Goal: Information Seeking & Learning: Learn about a topic

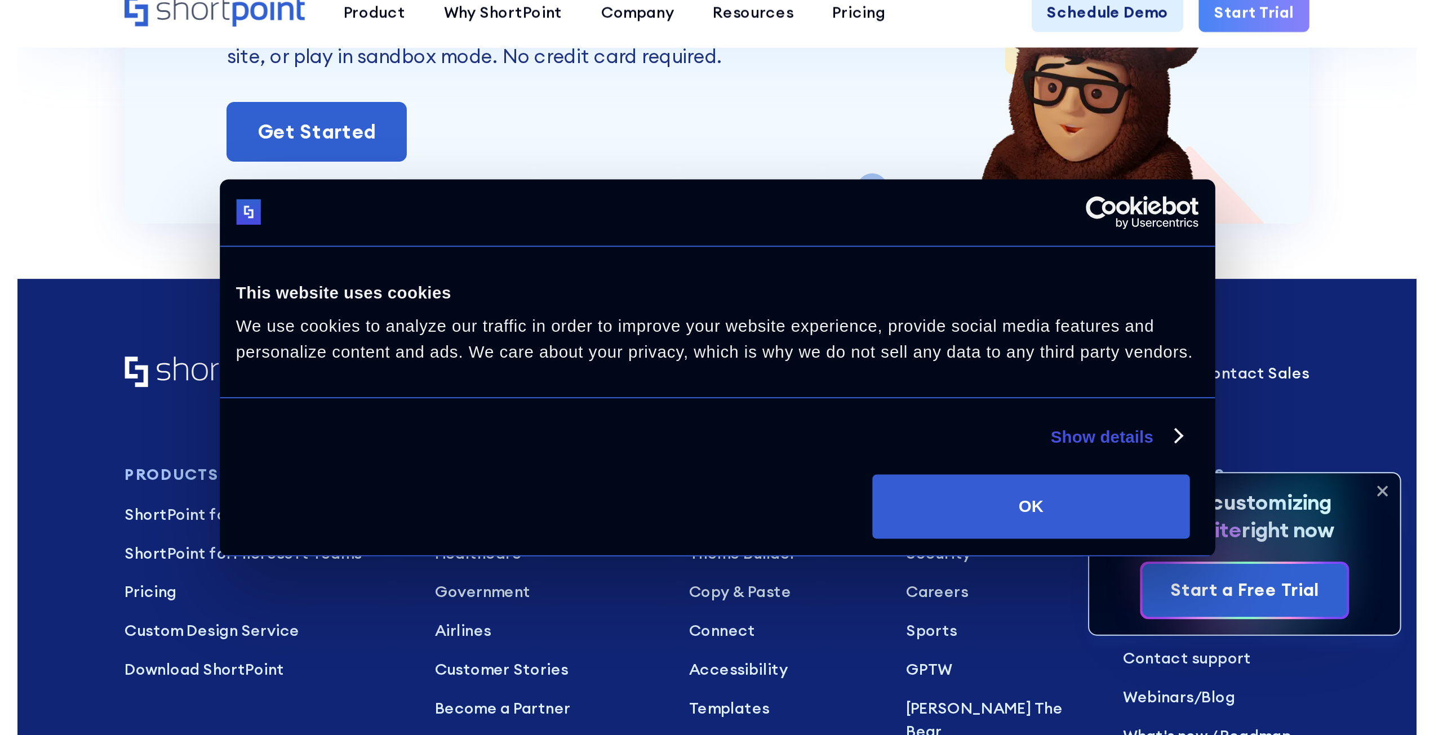
scroll to position [6679, 0]
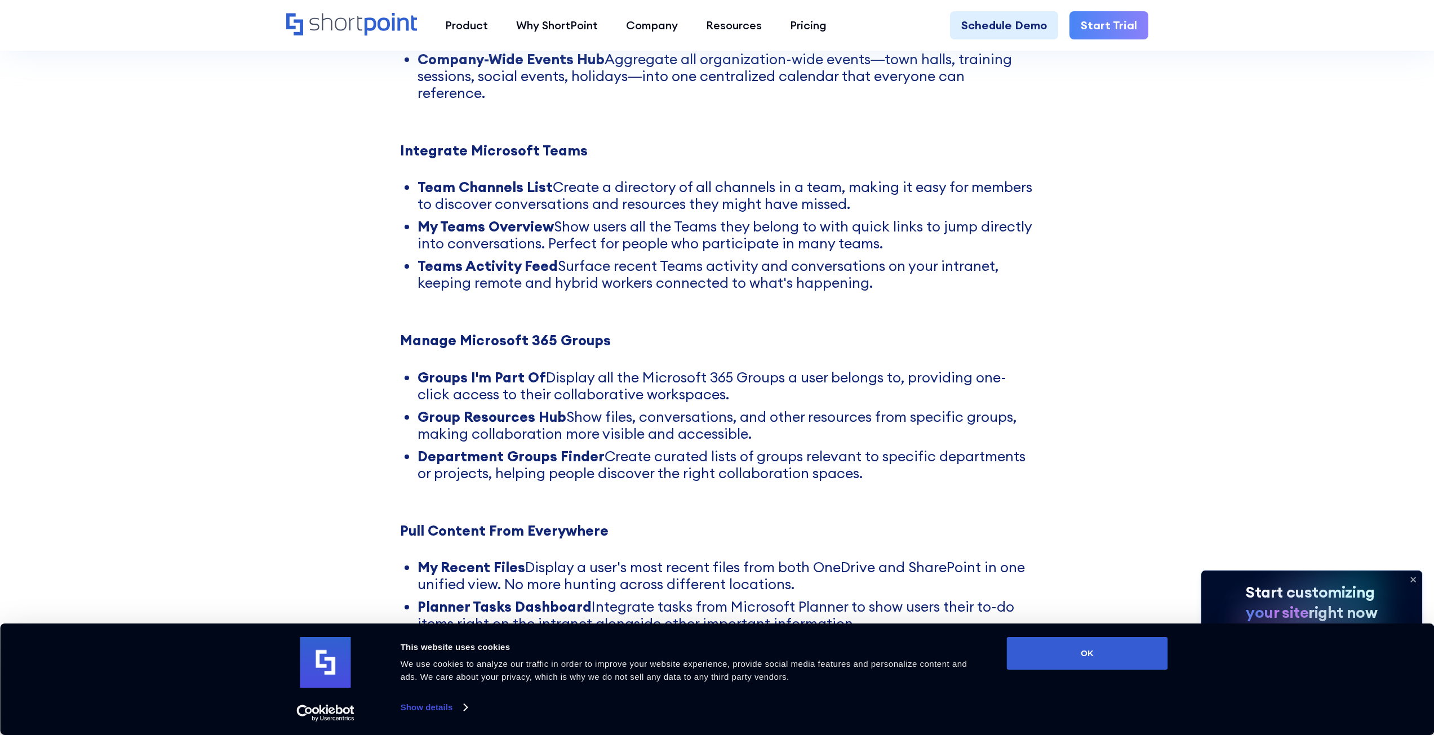
click at [712, 374] on button "OK" at bounding box center [1087, 653] width 161 height 33
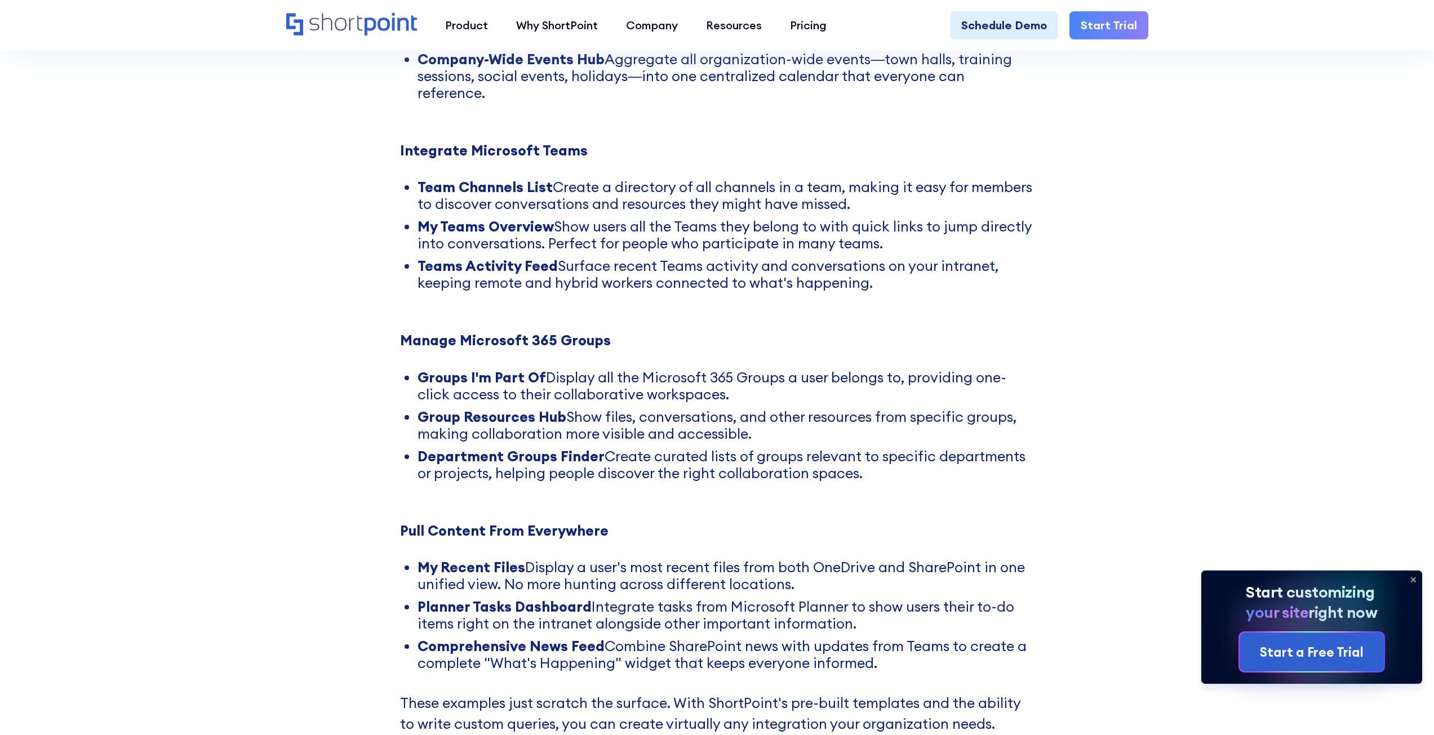
click at [449, 374] on p "These examples just scratch the surface. With ShortPoint's pre-built templates …" at bounding box center [717, 725] width 634 height 106
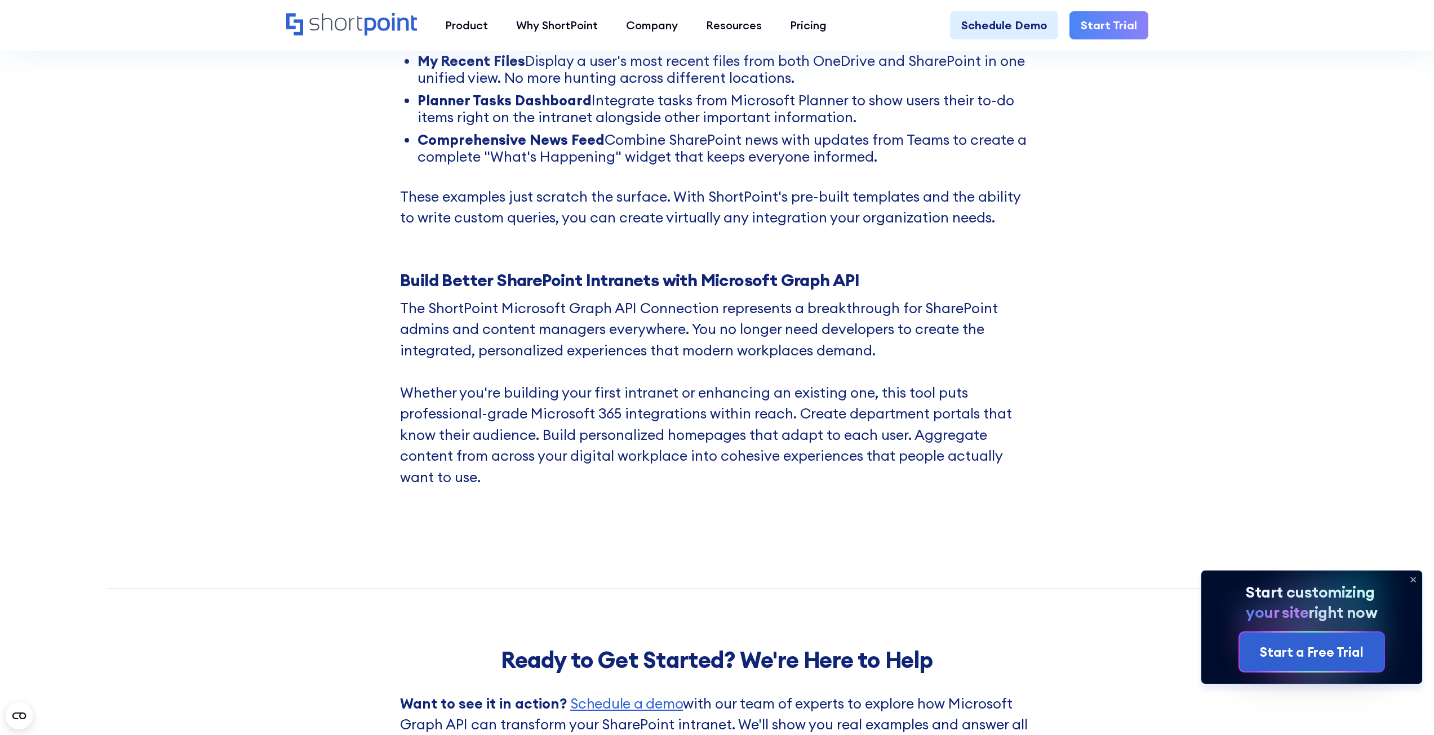
scroll to position [7186, 0]
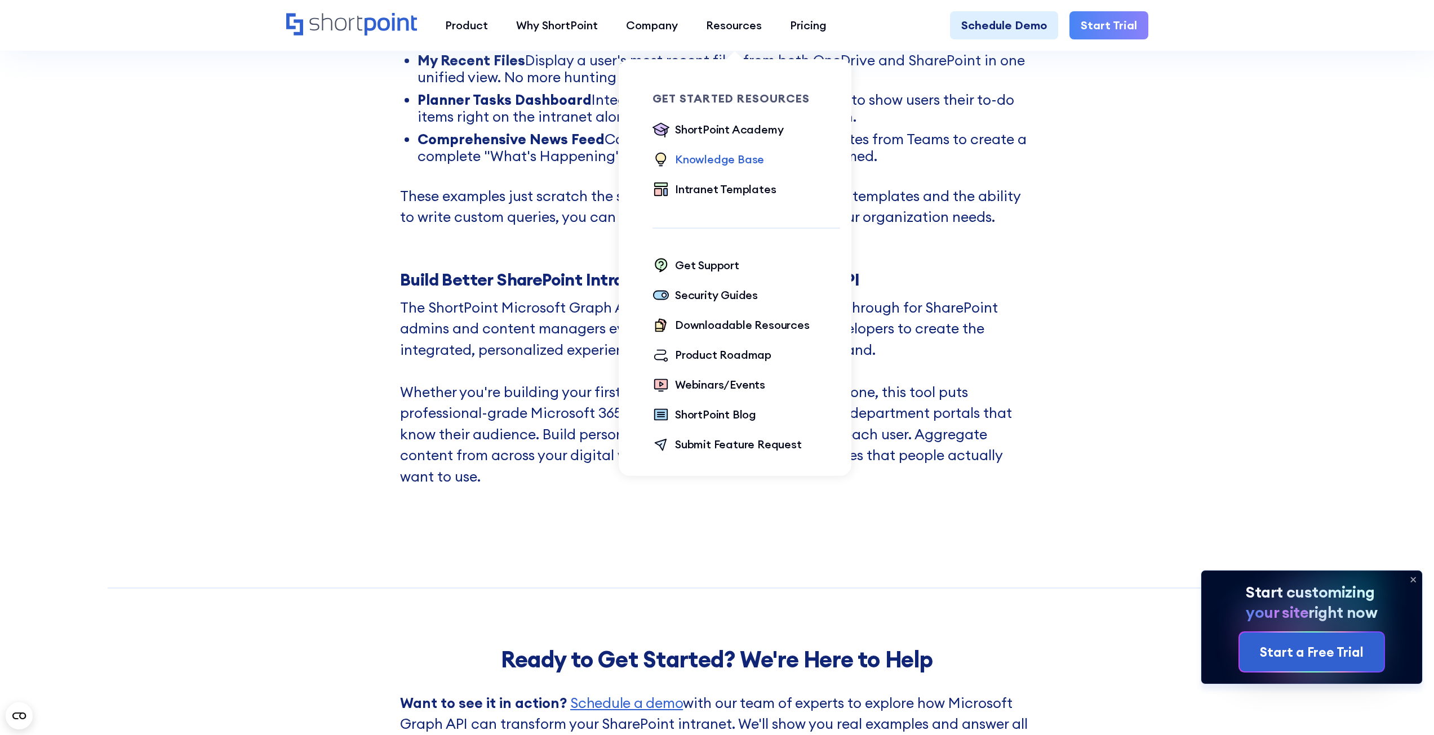
click at [712, 161] on div "Knowledge Base" at bounding box center [719, 159] width 89 height 17
click at [712, 321] on div "Downloadable Resources" at bounding box center [742, 325] width 135 height 17
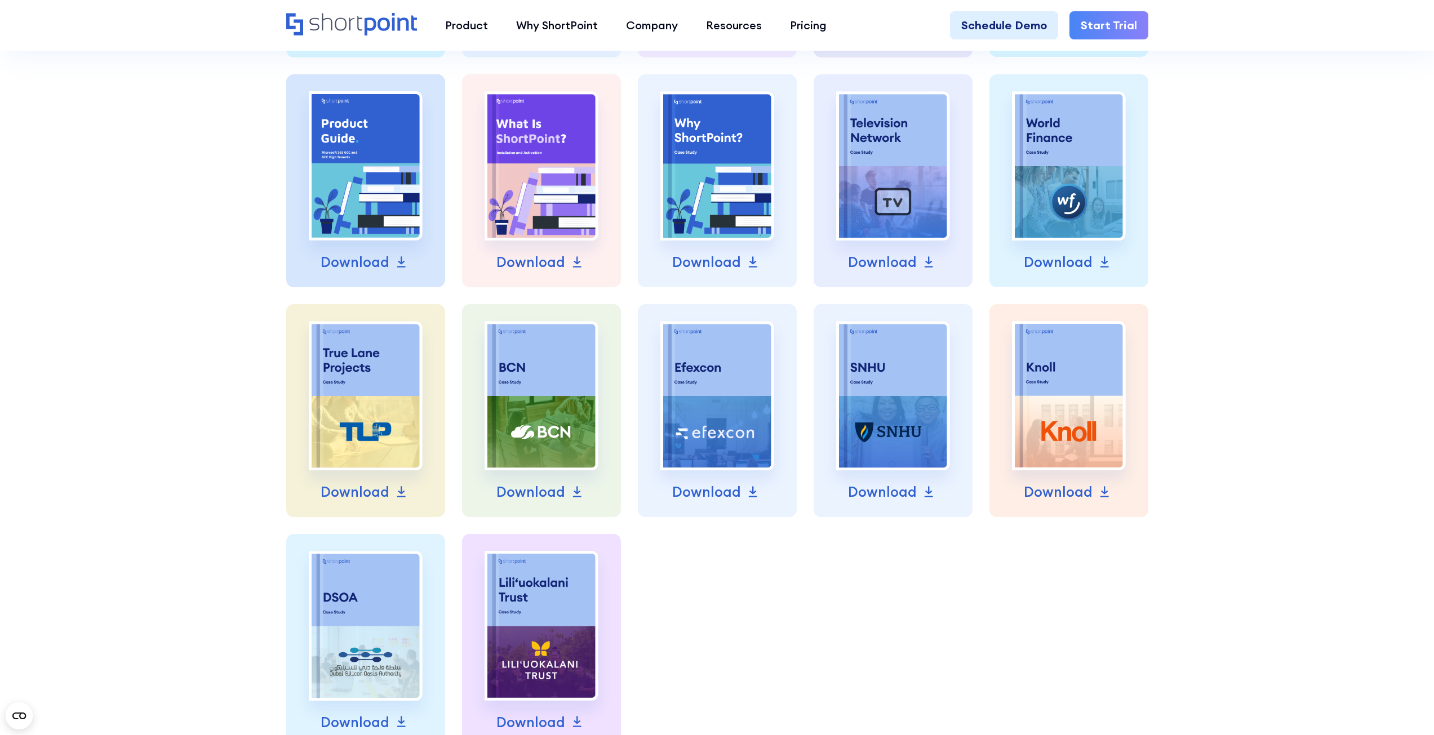
scroll to position [507, 0]
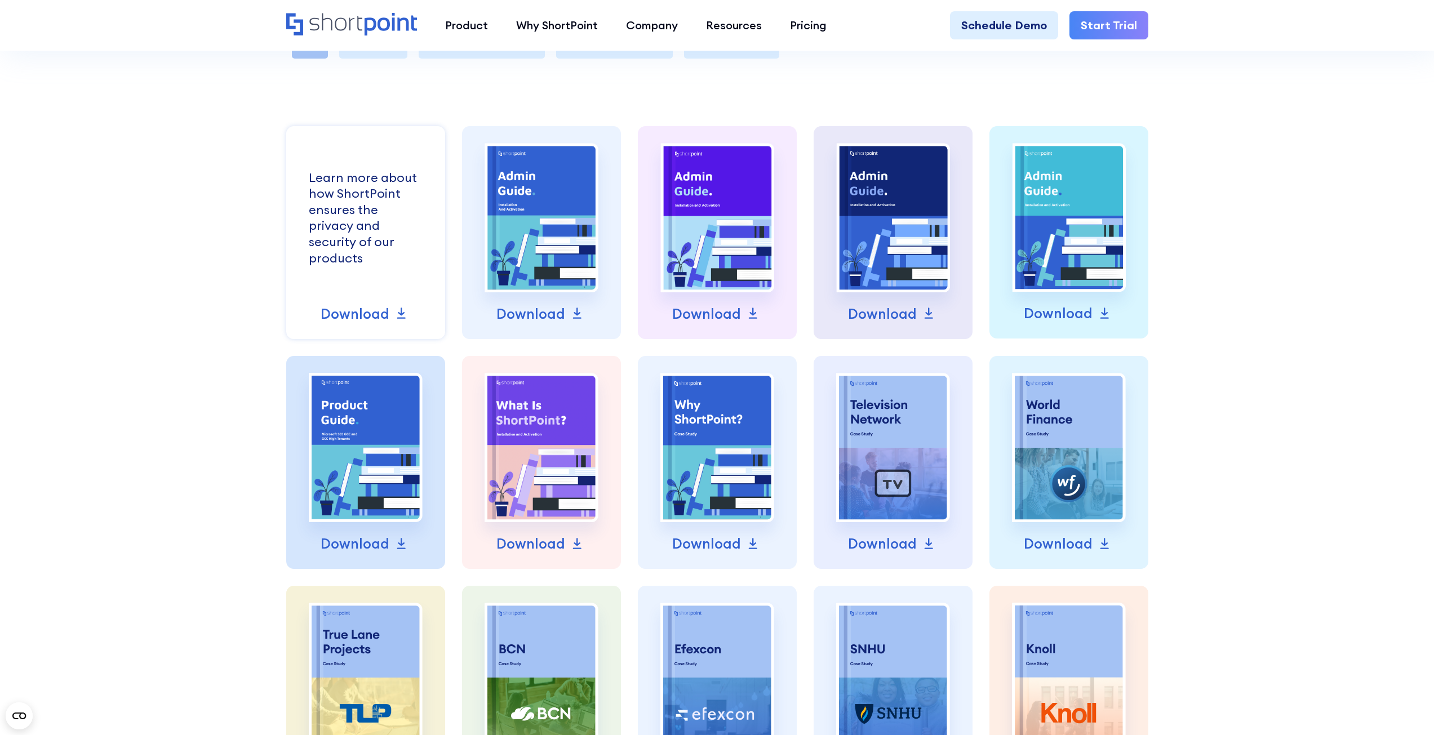
click at [344, 247] on div "Learn more about how ShortPoint ensures the privacy and security of our products" at bounding box center [366, 218] width 114 height 97
click at [362, 255] on div "Learn more about how ShortPoint ensures the privacy and security of our products" at bounding box center [366, 218] width 114 height 97
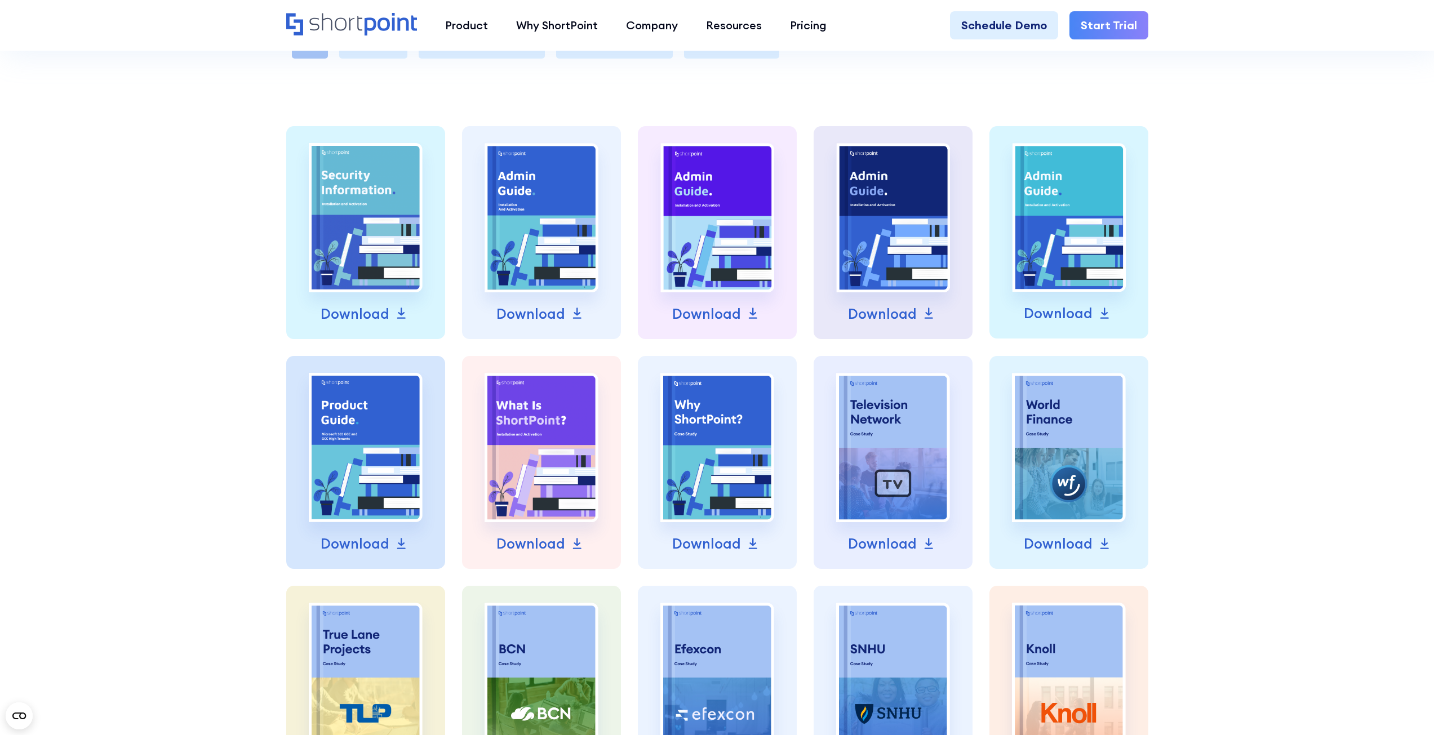
click at [1404, 520] on div "All Security Installation Guides About ShortPoint Case Studies Learn more about…" at bounding box center [717, 530] width 1434 height 1225
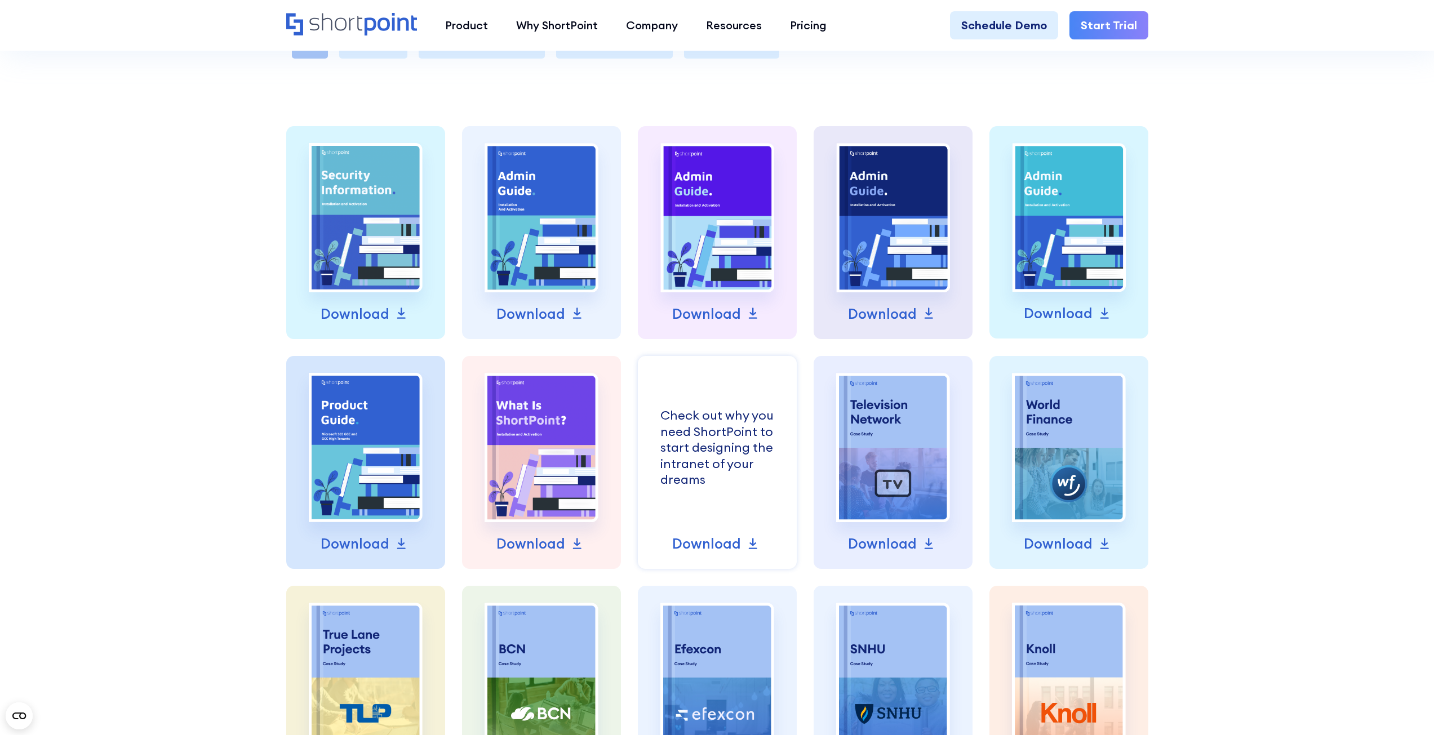
click at [690, 445] on div "Check out why you need ShortPoint to start designing the intranet of your dreams" at bounding box center [718, 447] width 114 height 81
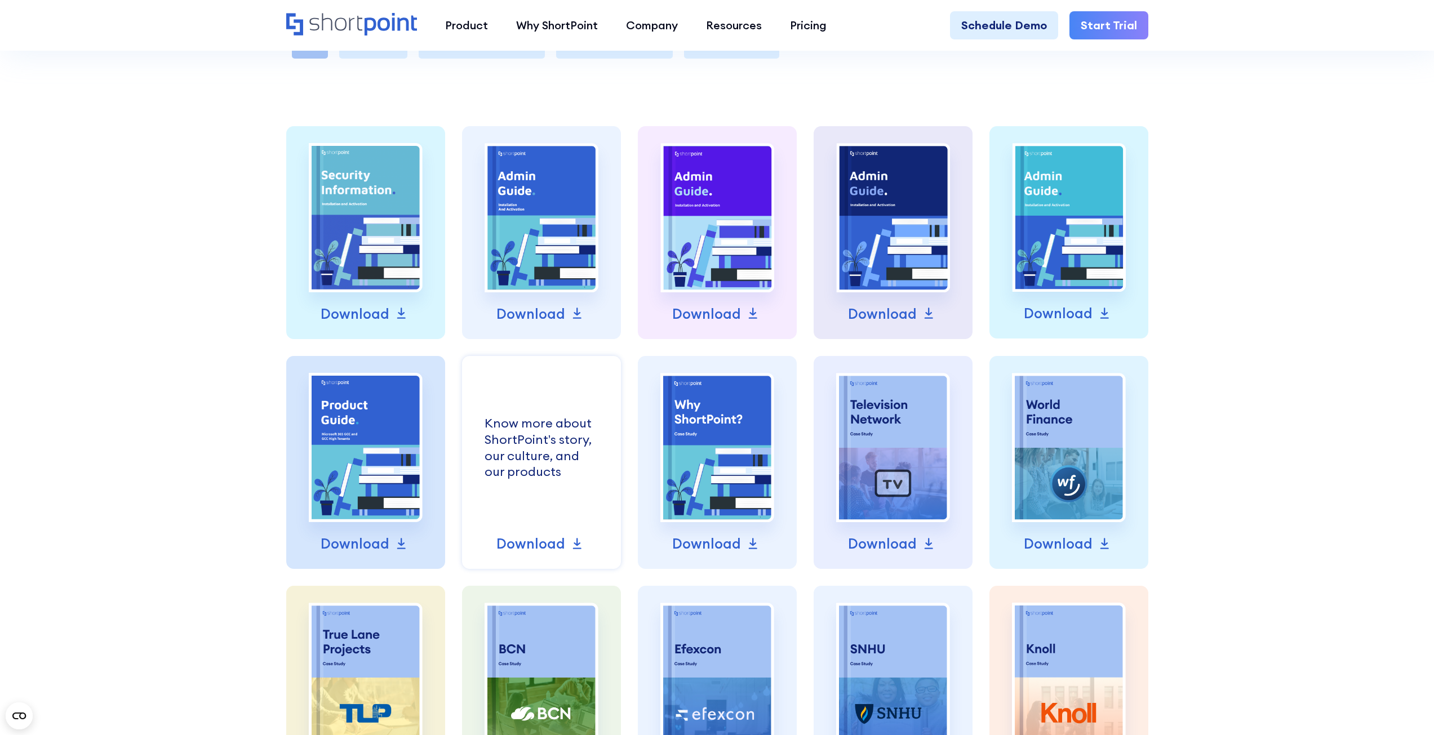
click at [552, 437] on div "Know more about ShortPoint’s story, our culture, and our products" at bounding box center [542, 447] width 114 height 64
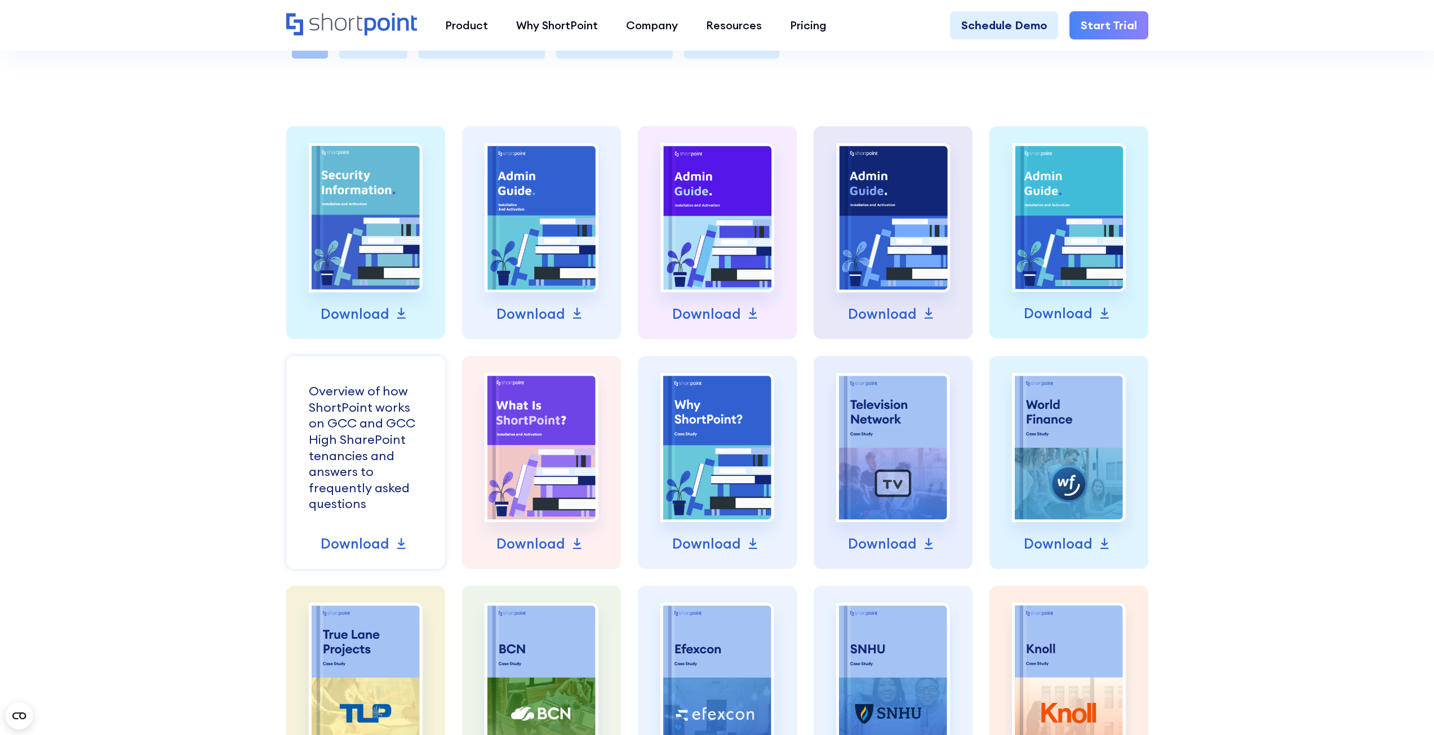
click at [371, 437] on div "Overview of how ShortPoint works on GCC and GCC High SharePoint tenancies and a…" at bounding box center [366, 447] width 114 height 129
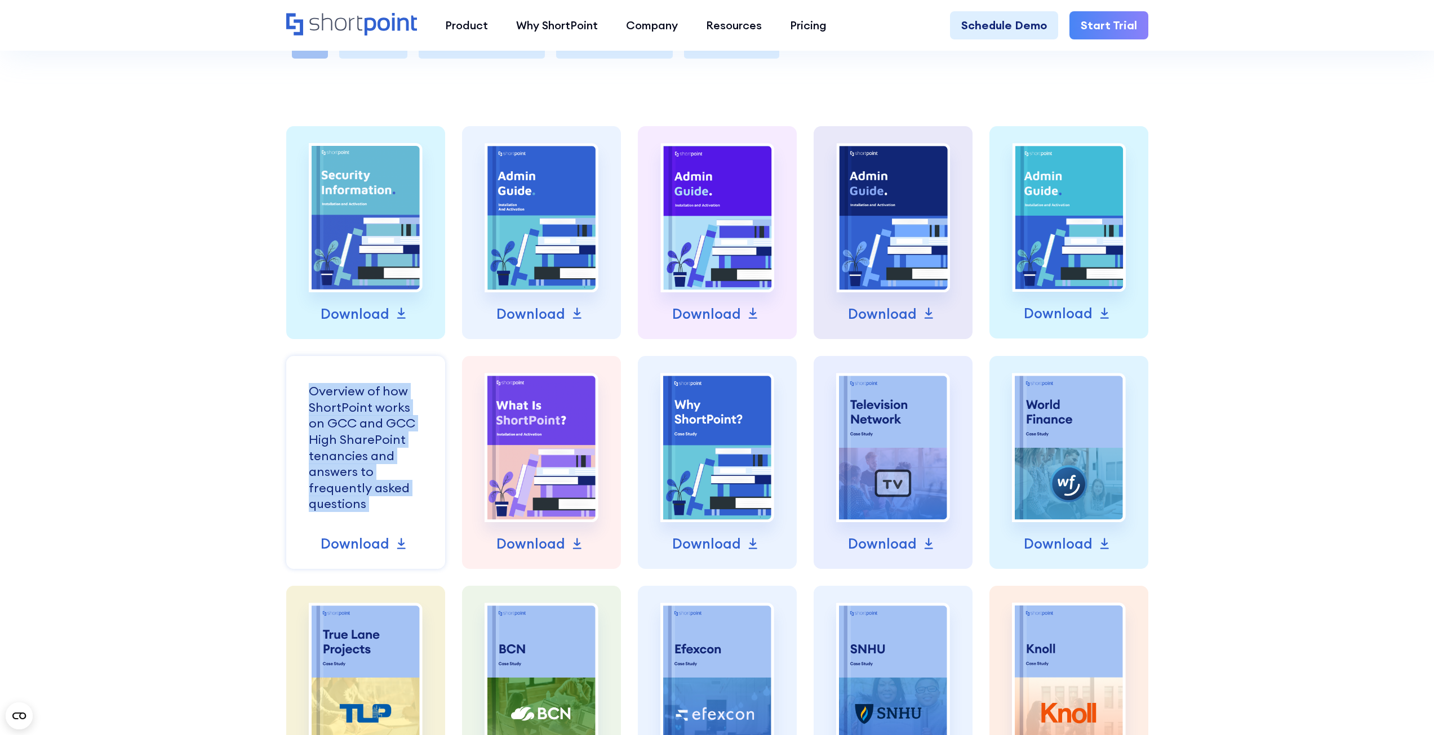
click at [371, 437] on div "Overview of how ShortPoint works on GCC and GCC High SharePoint tenancies and a…" at bounding box center [366, 447] width 114 height 129
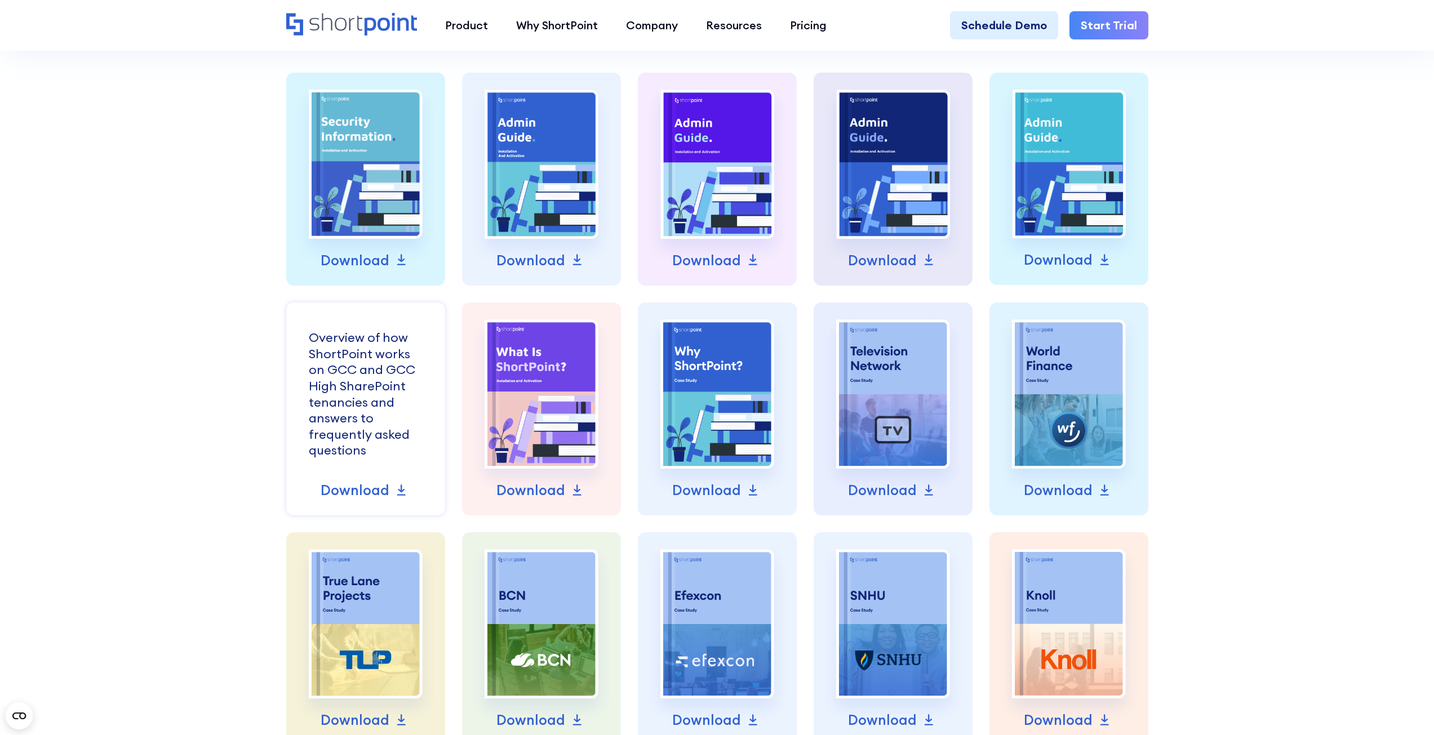
scroll to position [620, 0]
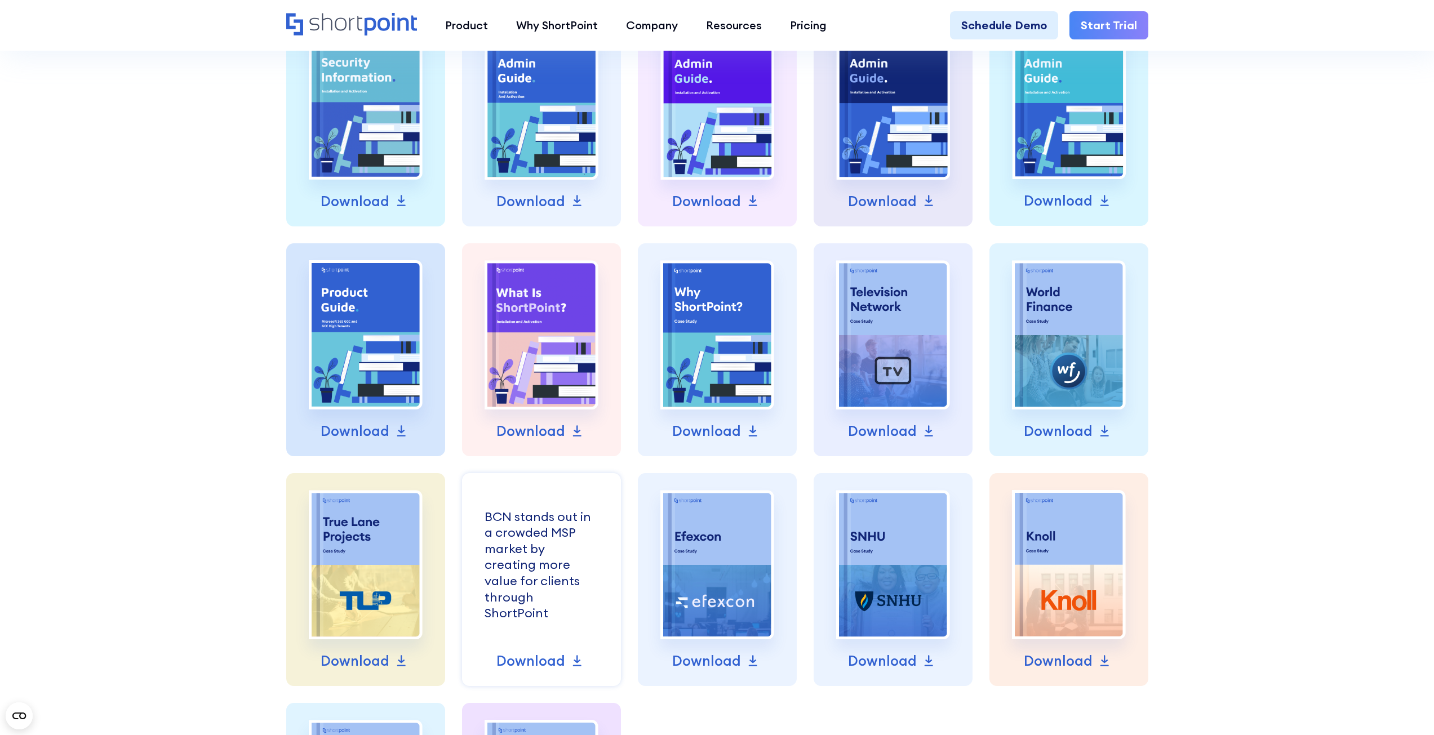
click at [565, 556] on div "BCN stands out in a crowded MSP market by creating more value for clients throu…" at bounding box center [542, 565] width 114 height 113
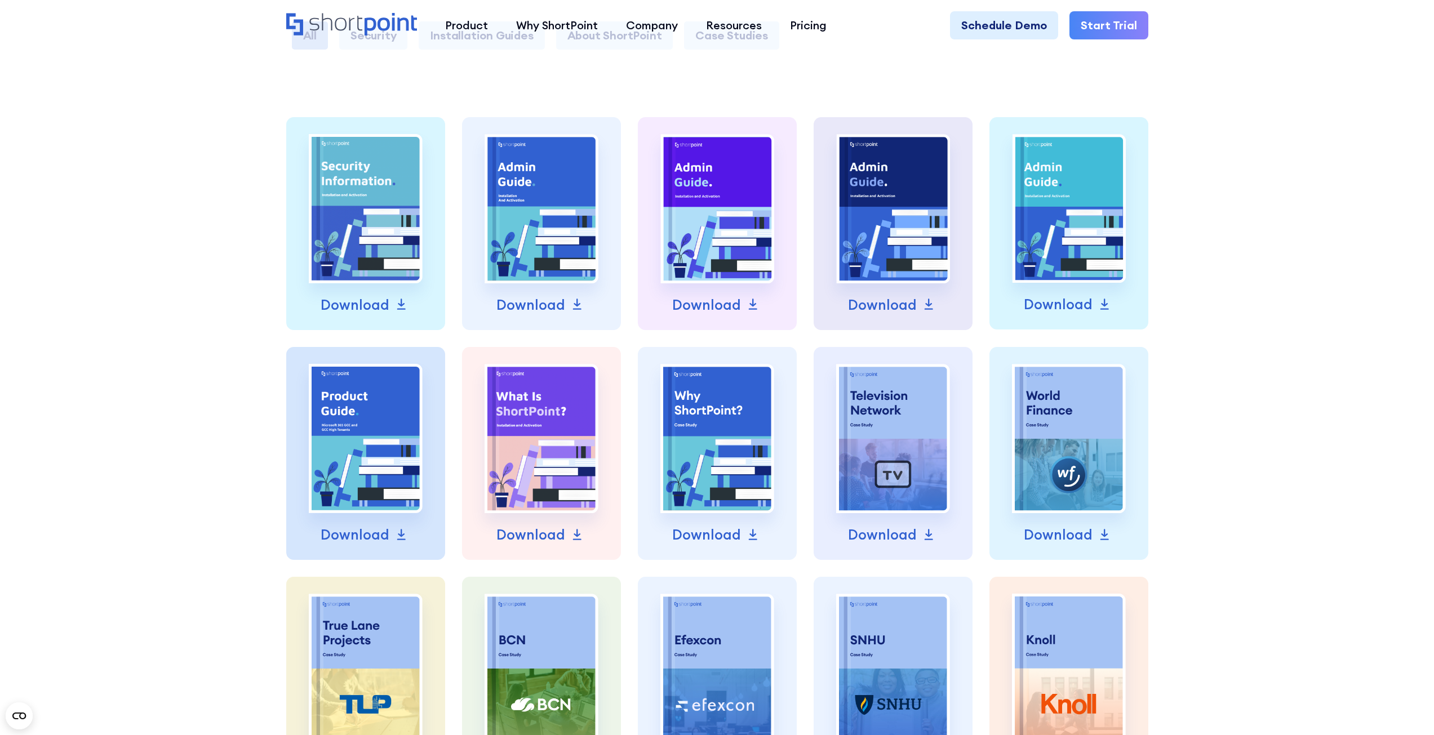
scroll to position [0, 0]
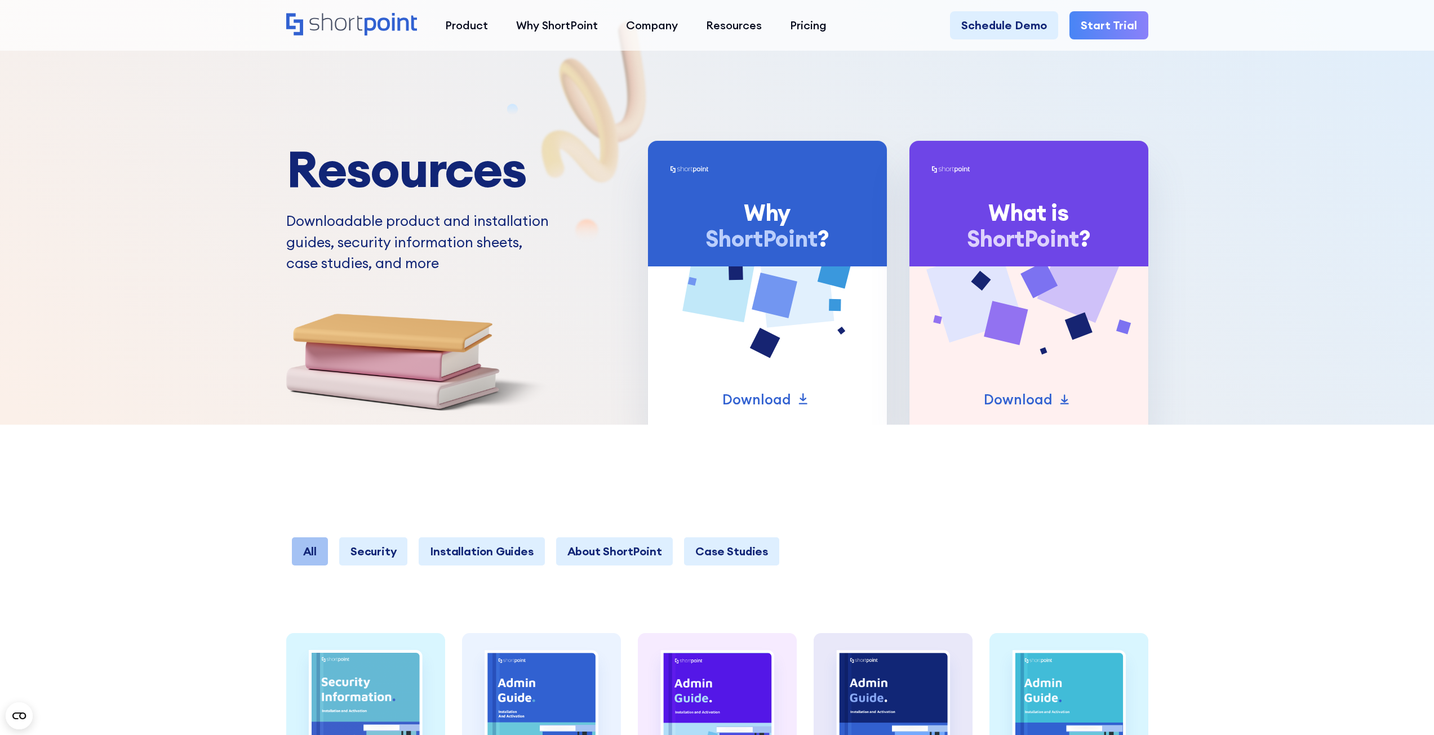
drag, startPoint x: 882, startPoint y: 627, endPoint x: 932, endPoint y: 233, distance: 397.1
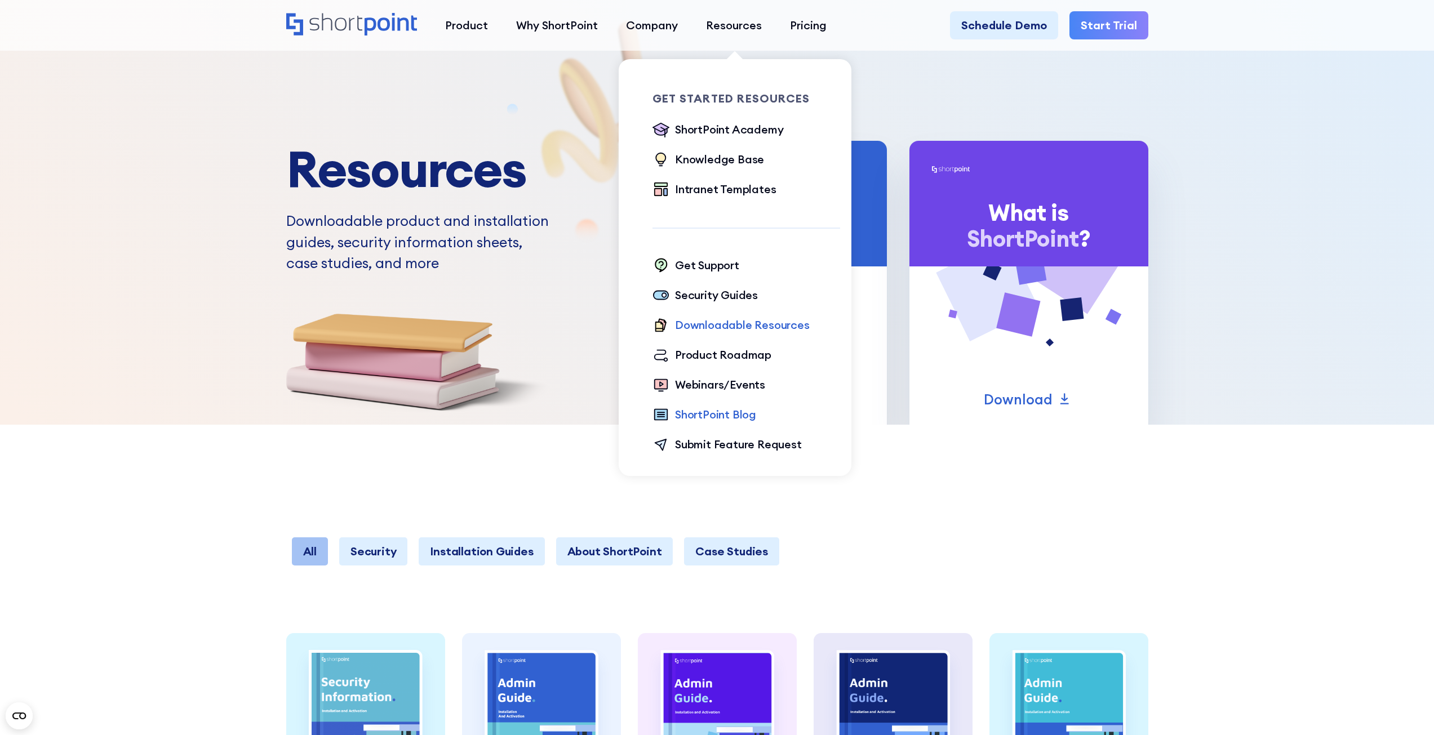
click at [717, 416] on div "ShortPoint Blog" at bounding box center [715, 414] width 81 height 17
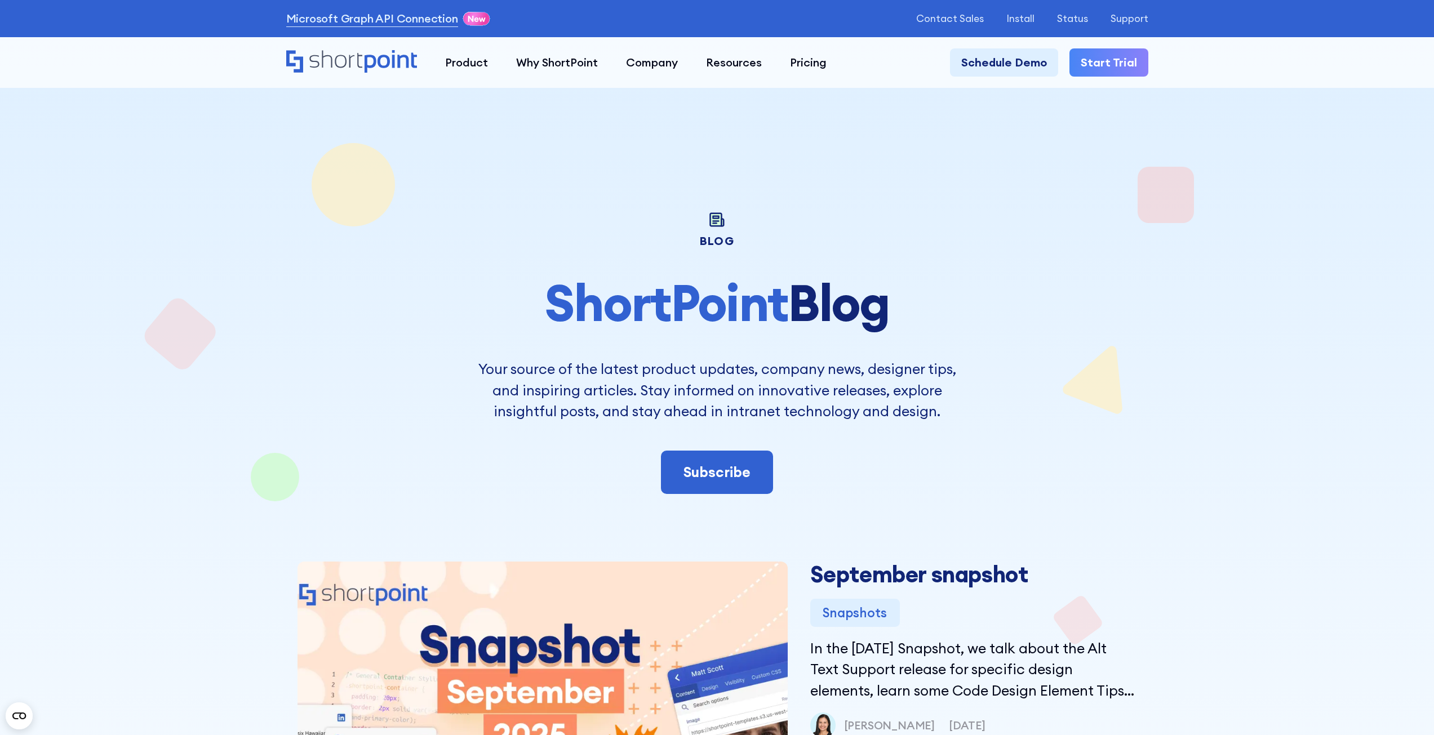
click at [726, 401] on p "Your source of the latest product updates, company news, designer tips, and ins…" at bounding box center [717, 391] width 493 height 64
click at [725, 401] on p "Your source of the latest product updates, company news, designer tips, and ins…" at bounding box center [717, 391] width 493 height 64
click at [724, 401] on p "Your source of the latest product updates, company news, designer tips, and ins…" at bounding box center [717, 391] width 493 height 64
click at [723, 401] on p "Your source of the latest product updates, company news, designer tips, and ins…" at bounding box center [717, 391] width 493 height 64
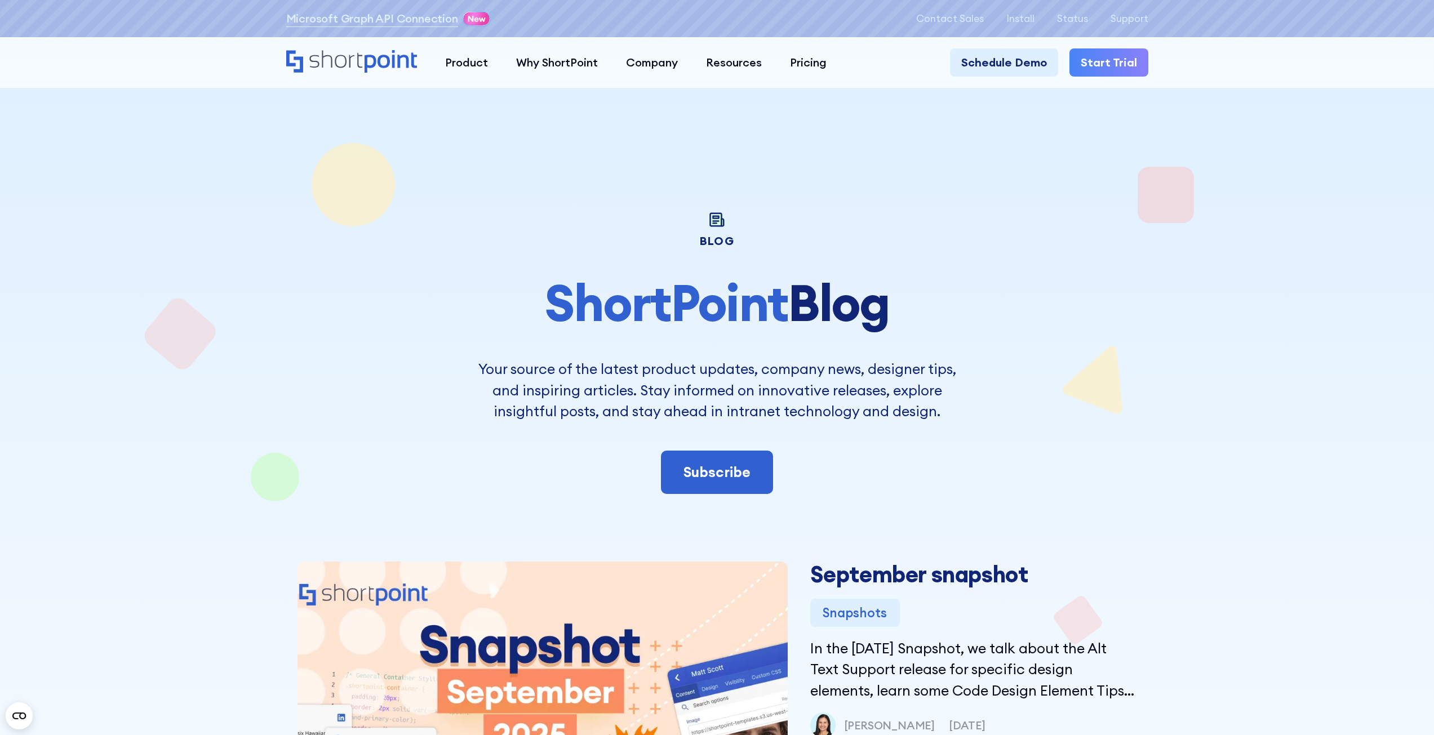
click at [759, 367] on p "Your source of the latest product updates, company news, designer tips, and ins…" at bounding box center [717, 391] width 493 height 64
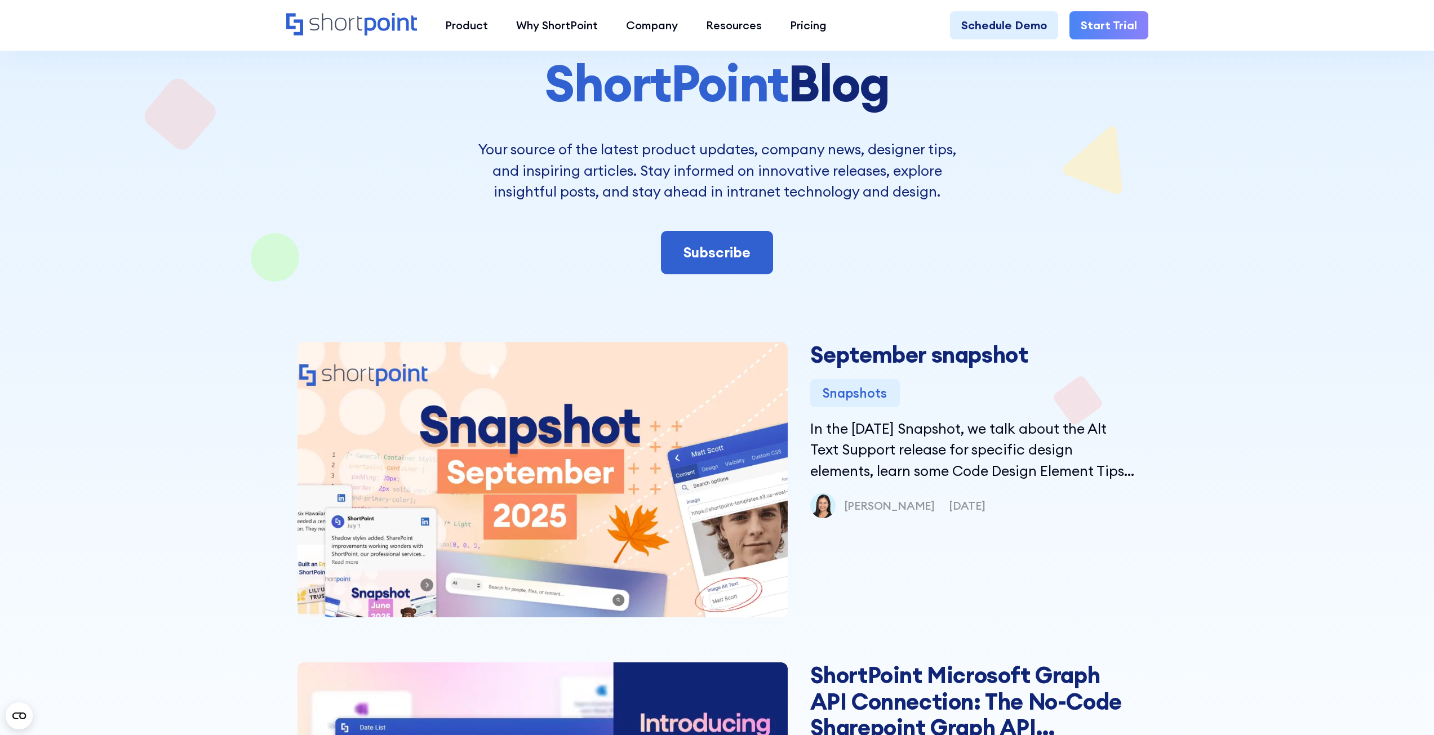
scroll to position [225, 0]
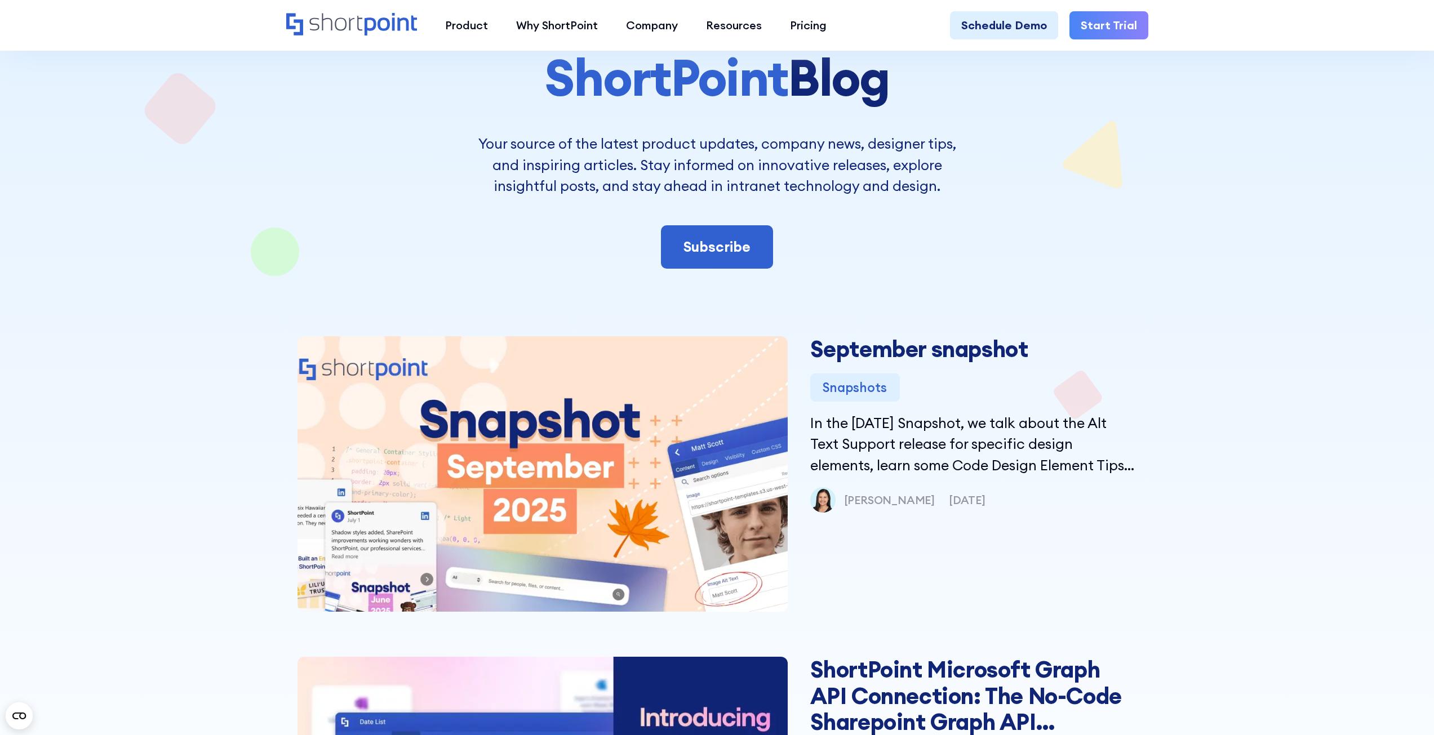
click at [1288, 482] on div at bounding box center [717, 371] width 1434 height 1193
click at [1263, 485] on div at bounding box center [717, 371] width 1434 height 1193
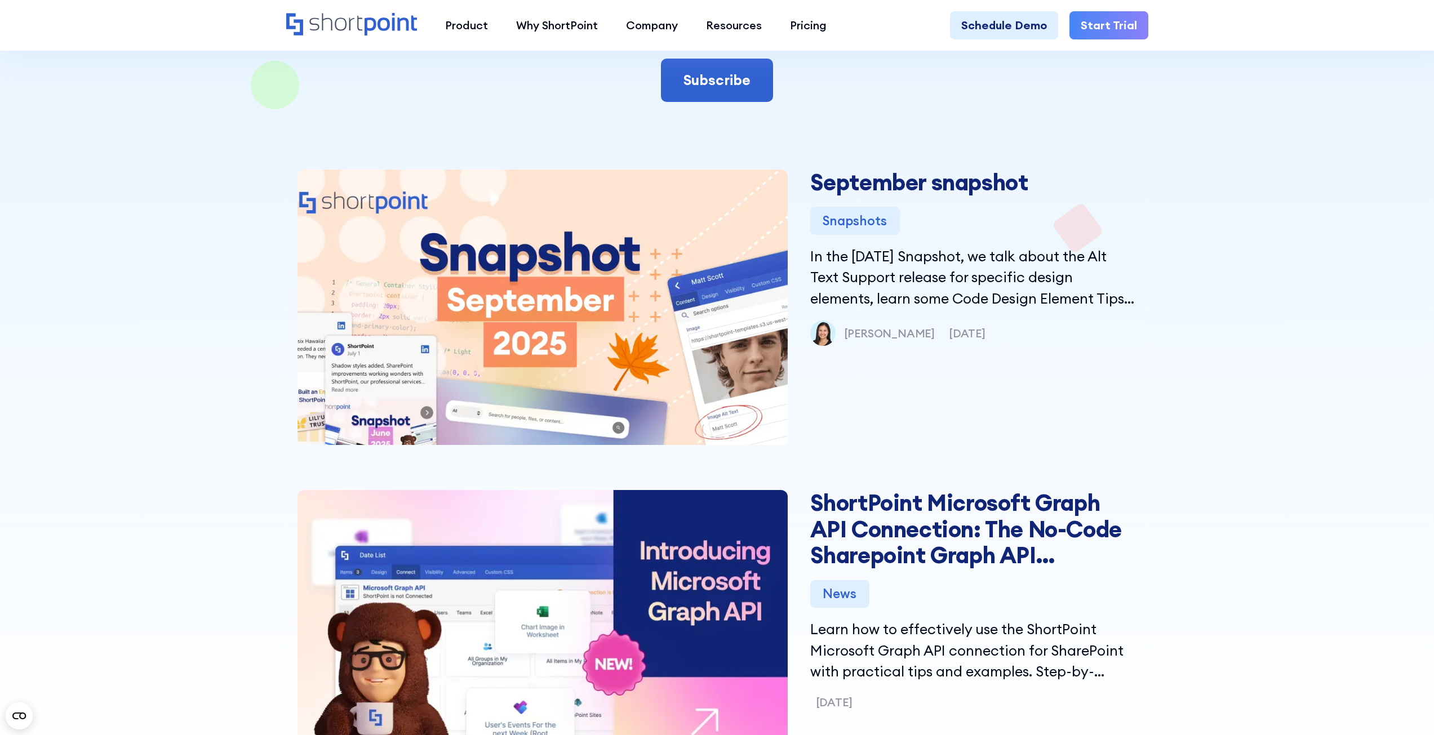
scroll to position [507, 0]
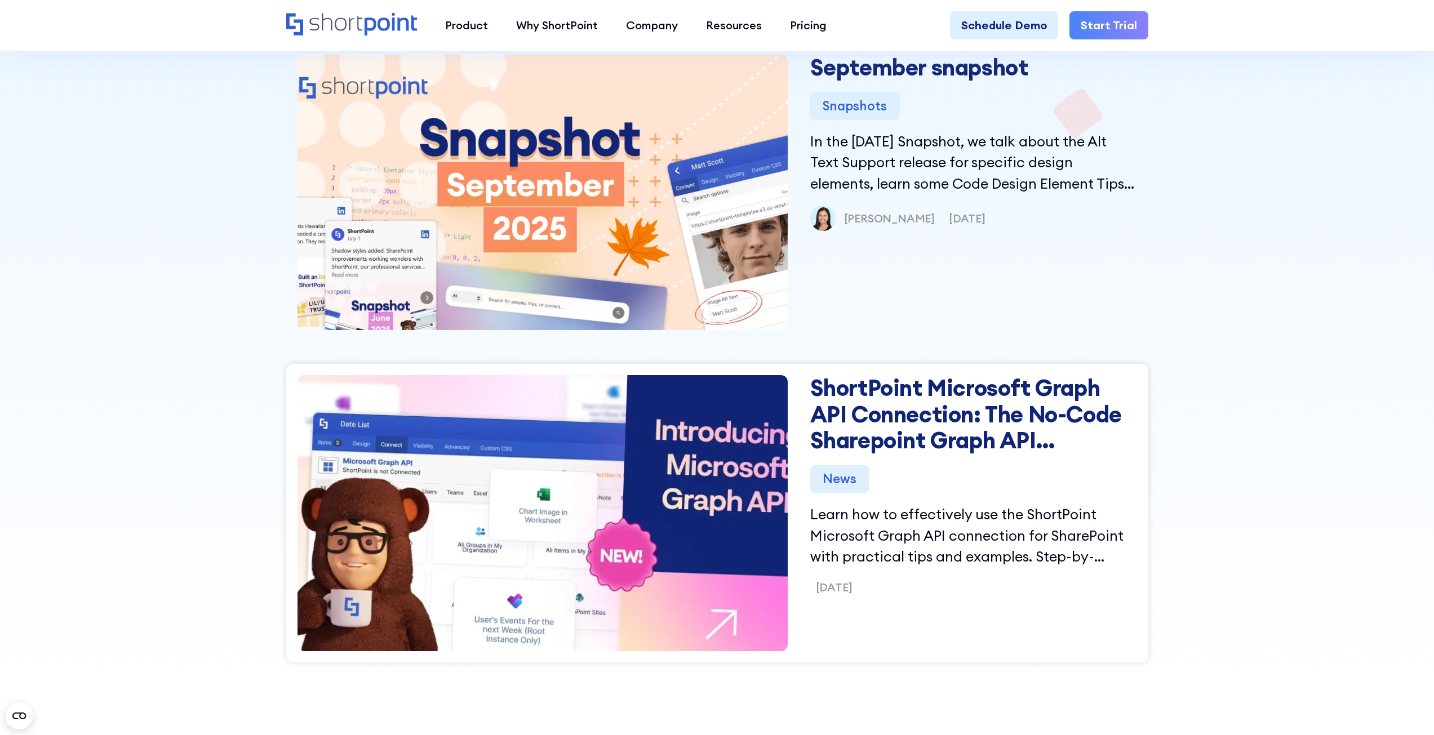
click at [1049, 516] on p "Learn how to effectively use the ShortPoint Microsoft Graph API connection for …" at bounding box center [973, 536] width 327 height 64
click at [997, 524] on p "Learn how to effectively use the ShortPoint Microsoft Graph API connection for …" at bounding box center [973, 536] width 327 height 64
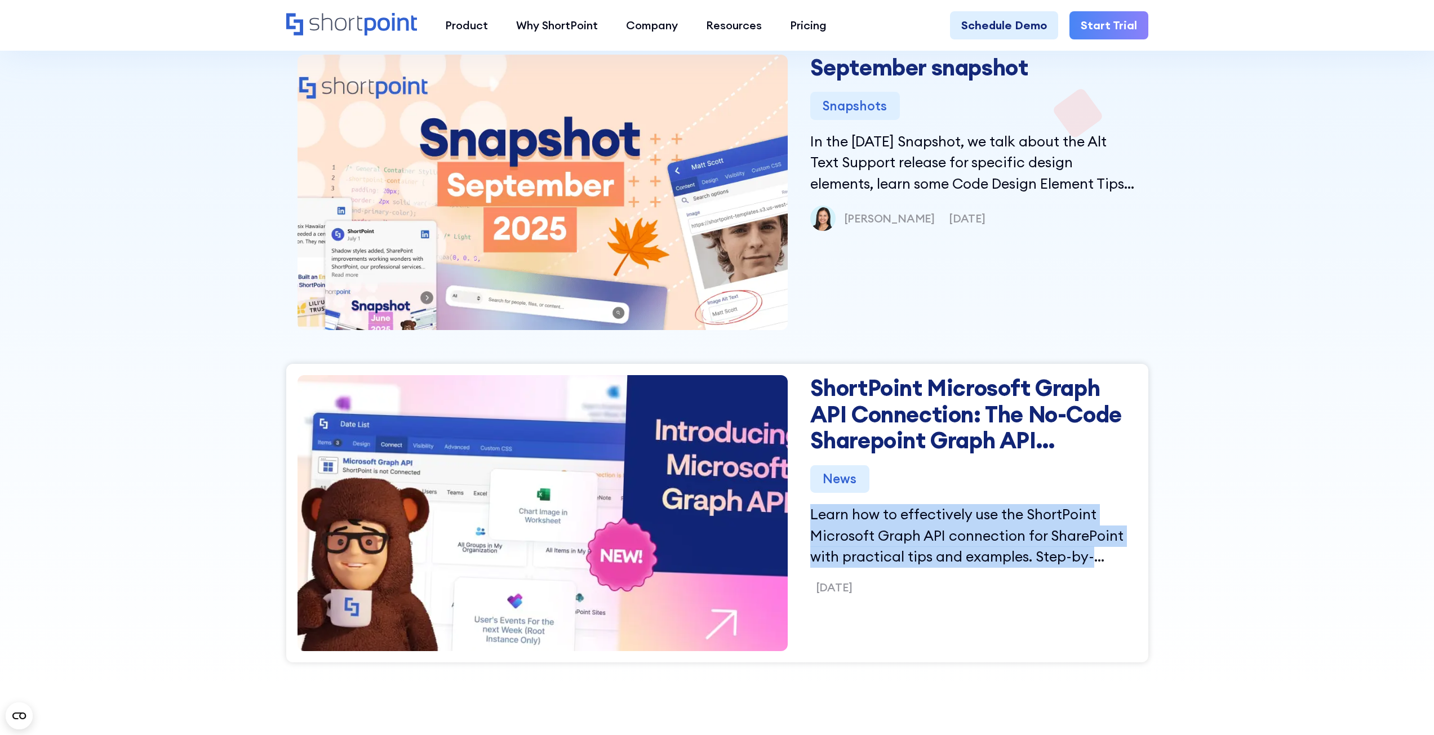
click at [997, 524] on p "Learn how to effectively use the ShortPoint Microsoft Graph API connection for …" at bounding box center [973, 536] width 327 height 64
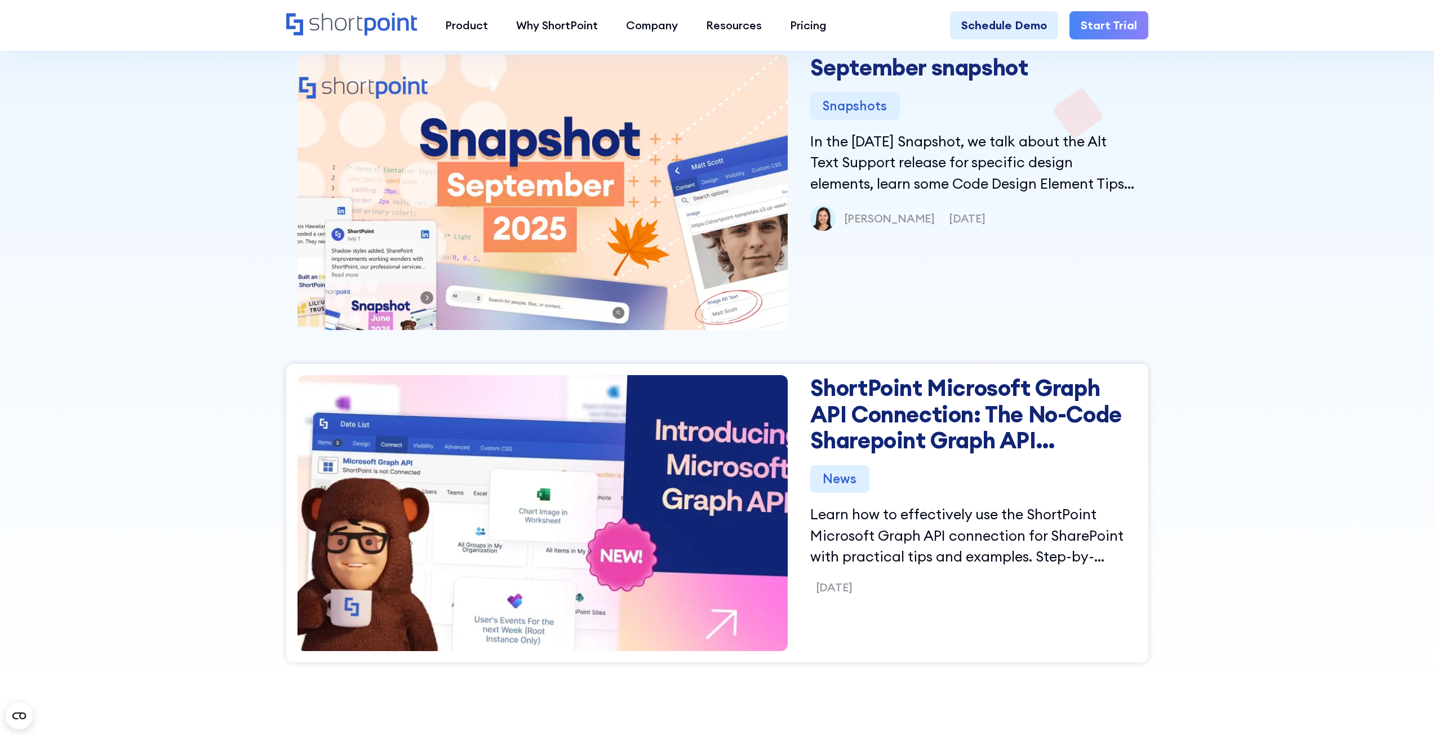
click at [975, 432] on link "ShortPoint Microsoft Graph API Connection: The No-Code Sharepoint Graph API Int…" at bounding box center [973, 414] width 327 height 78
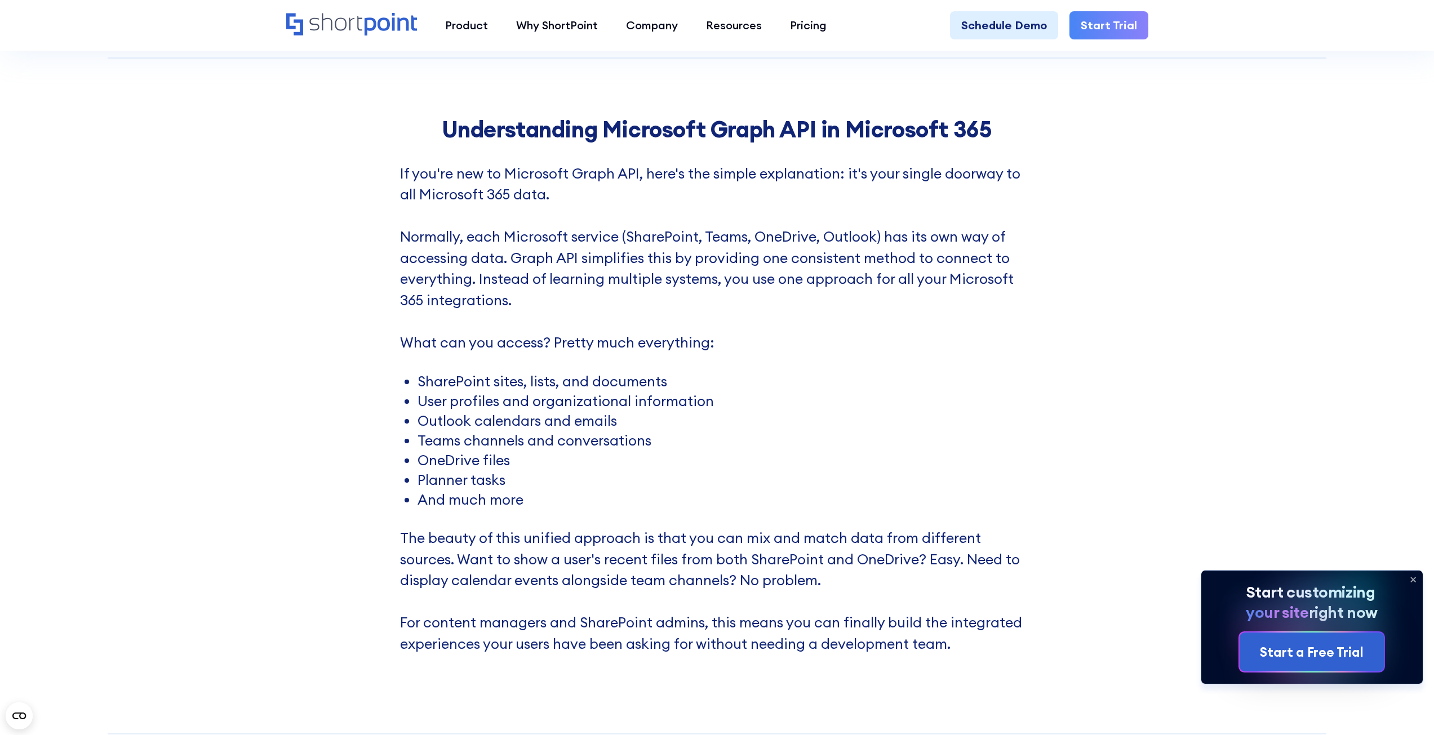
scroll to position [1578, 0]
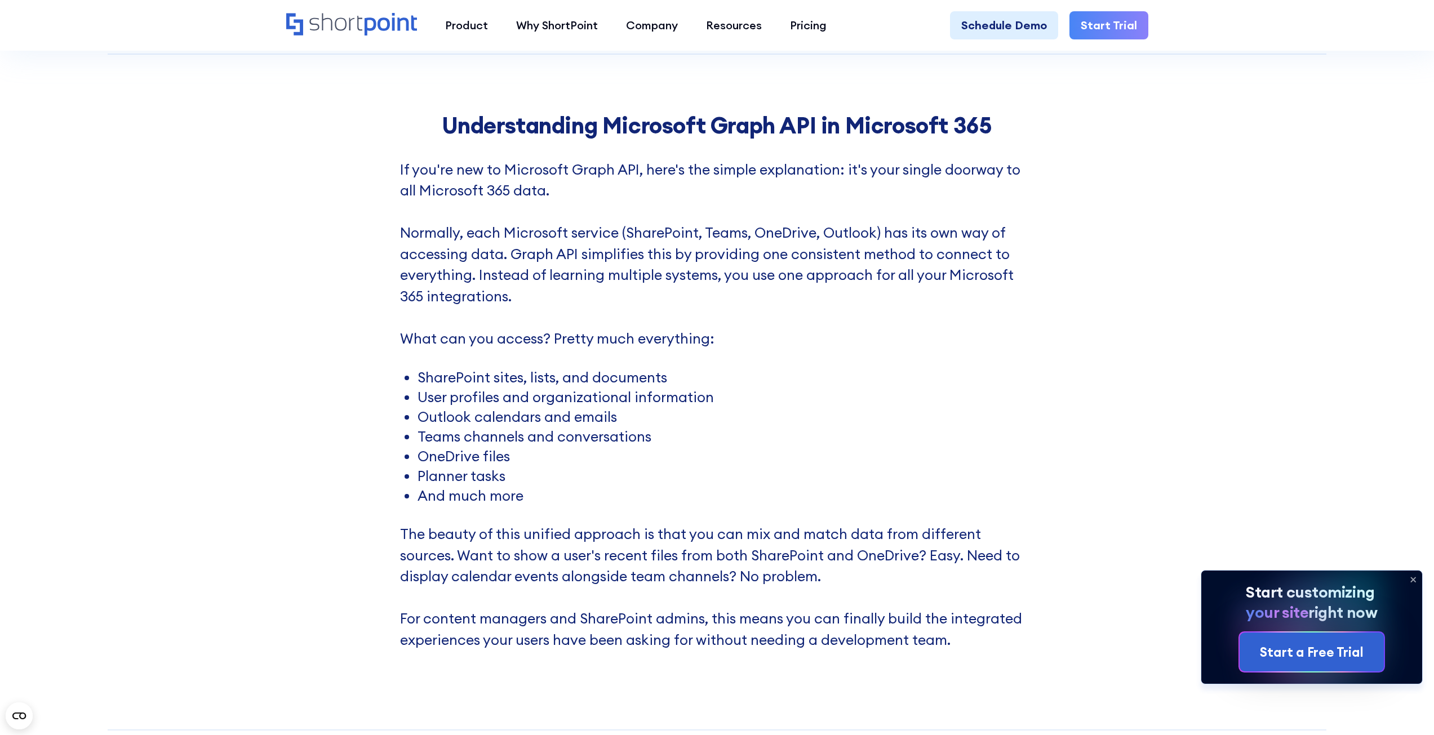
click at [637, 360] on p "If you're new to Microsoft Graph API, here's the simple explanation: it's your …" at bounding box center [717, 264] width 634 height 211
click at [608, 375] on li "SharePoint sites, lists, and documents" at bounding box center [726, 378] width 617 height 14
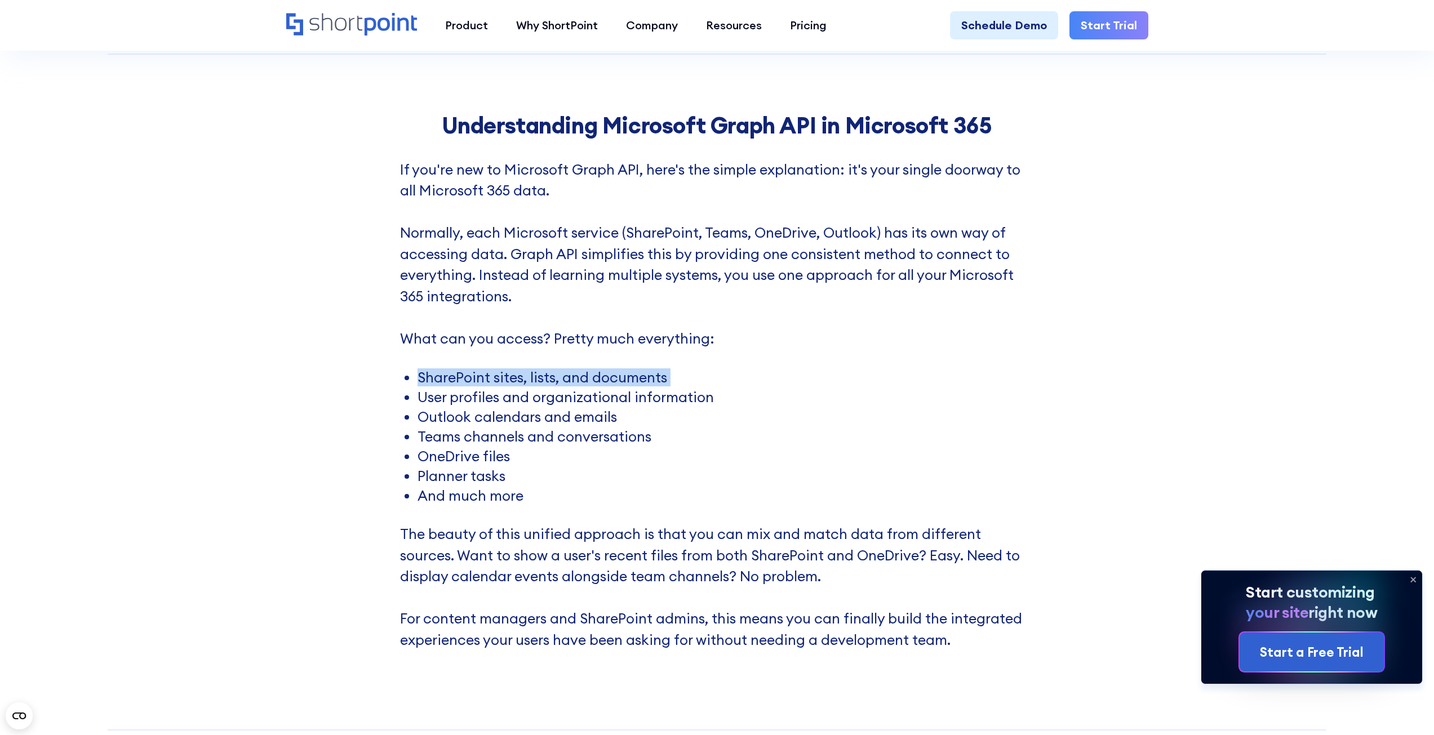
click at [608, 375] on li "SharePoint sites, lists, and documents" at bounding box center [726, 378] width 617 height 14
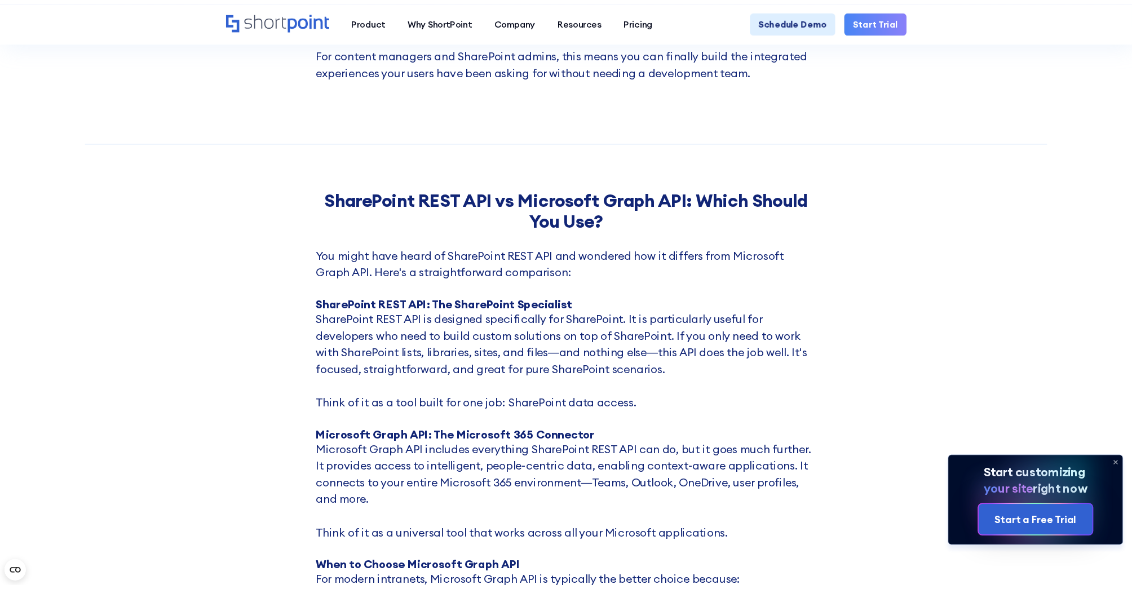
scroll to position [2142, 0]
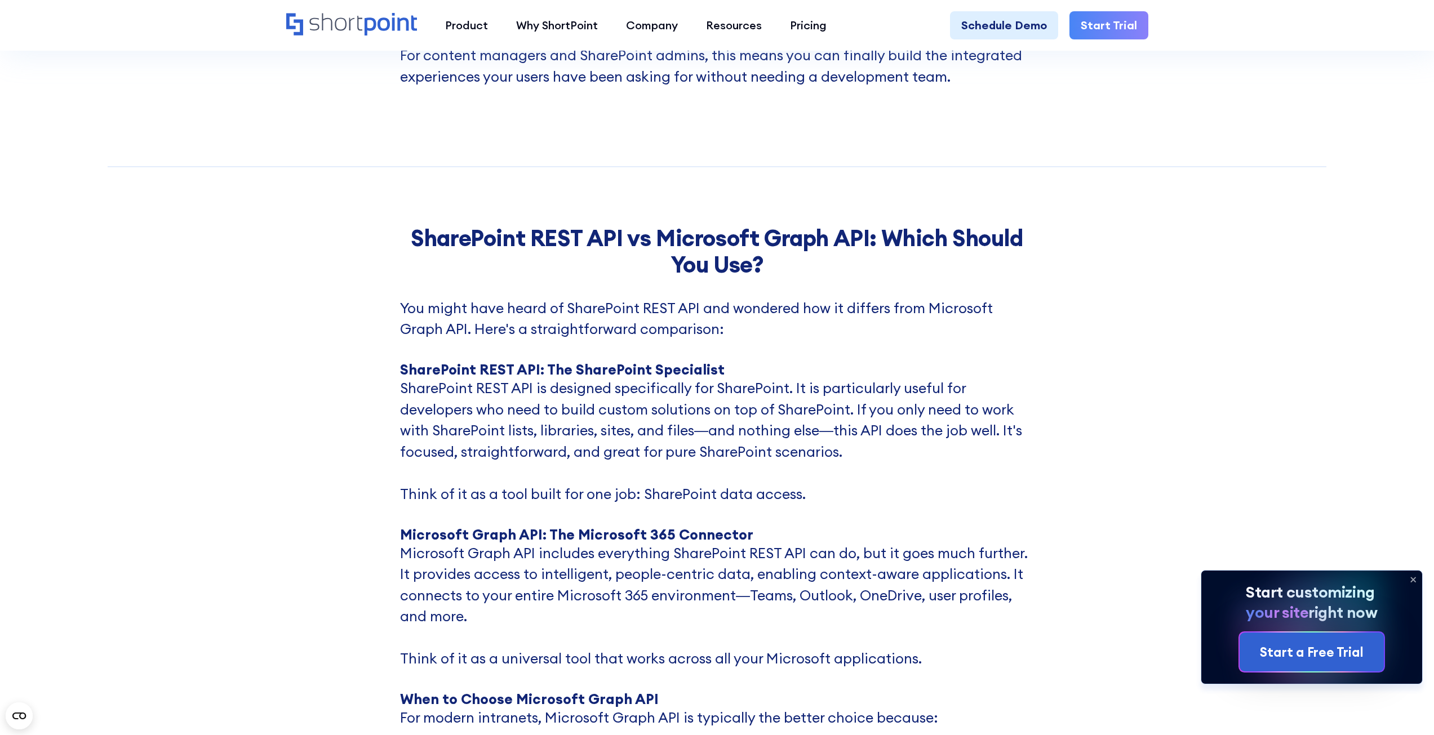
click at [577, 375] on strong "SharePoint REST API: The SharePoint Specialist" at bounding box center [562, 370] width 325 height 18
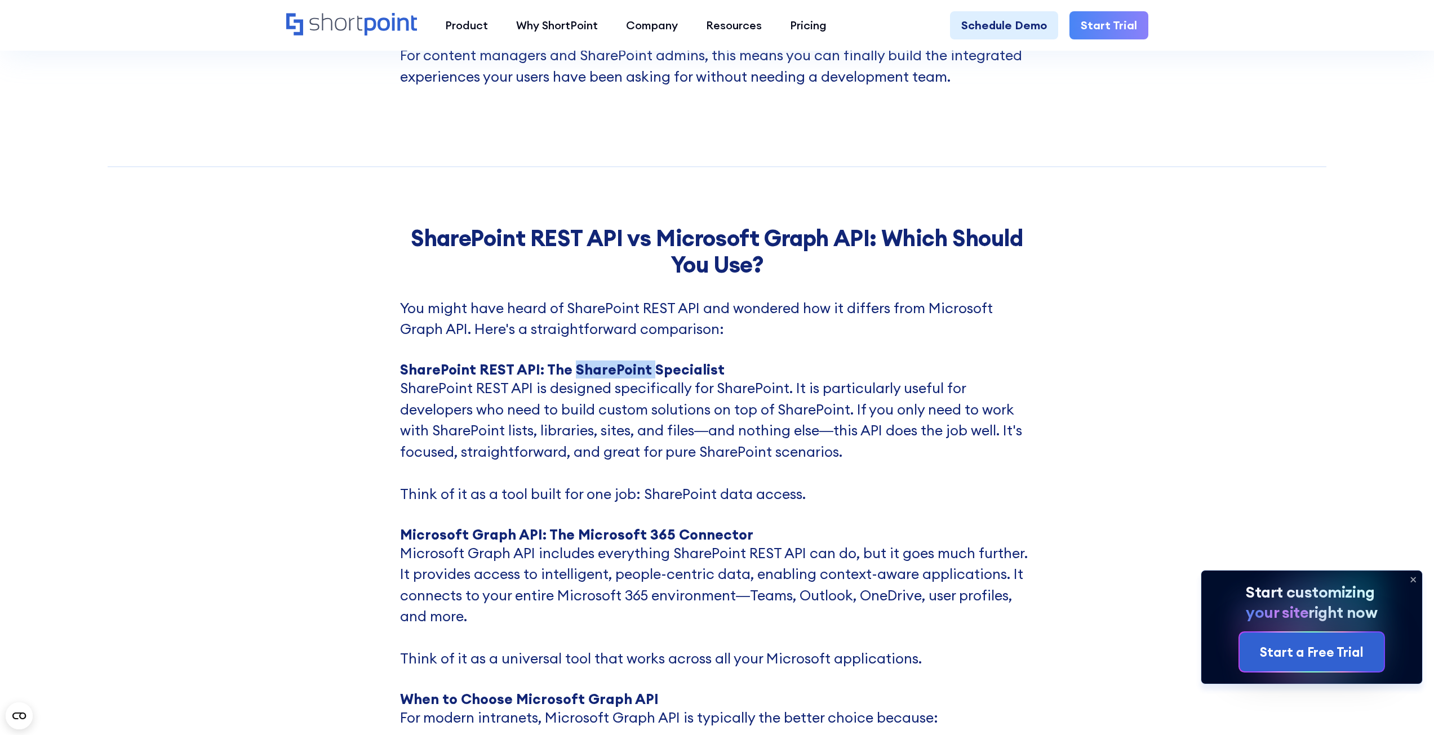
click at [577, 375] on strong "SharePoint REST API: The SharePoint Specialist" at bounding box center [562, 370] width 325 height 18
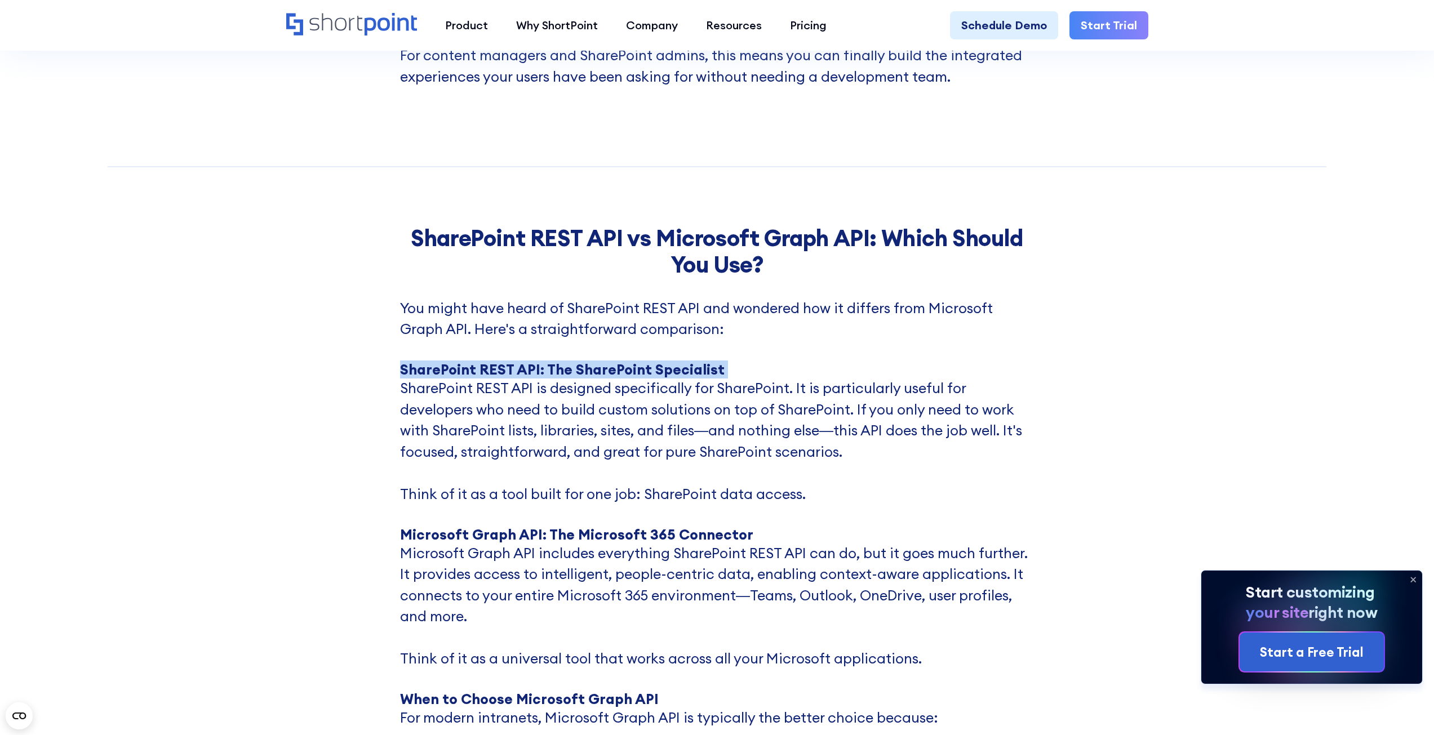
click at [577, 375] on strong "SharePoint REST API: The SharePoint Specialist" at bounding box center [562, 370] width 325 height 18
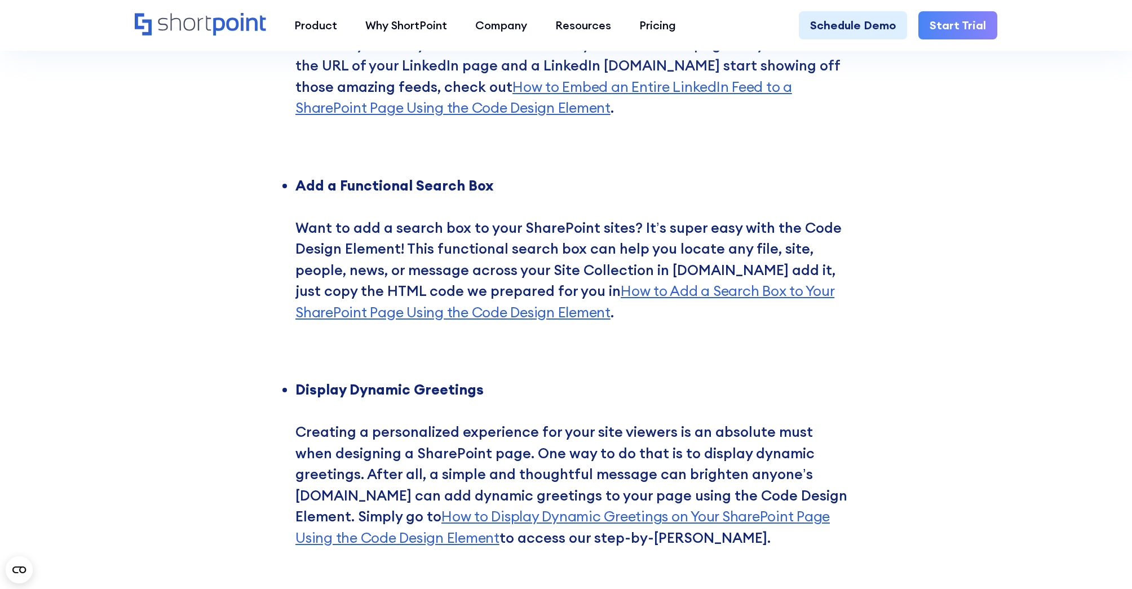
click at [986, 112] on div "4 More Ways to Use the Code Design Element ShortPoint comes packed with 60+ ama…" at bounding box center [566, 81] width 1132 height 1623
